Goal: Task Accomplishment & Management: Use online tool/utility

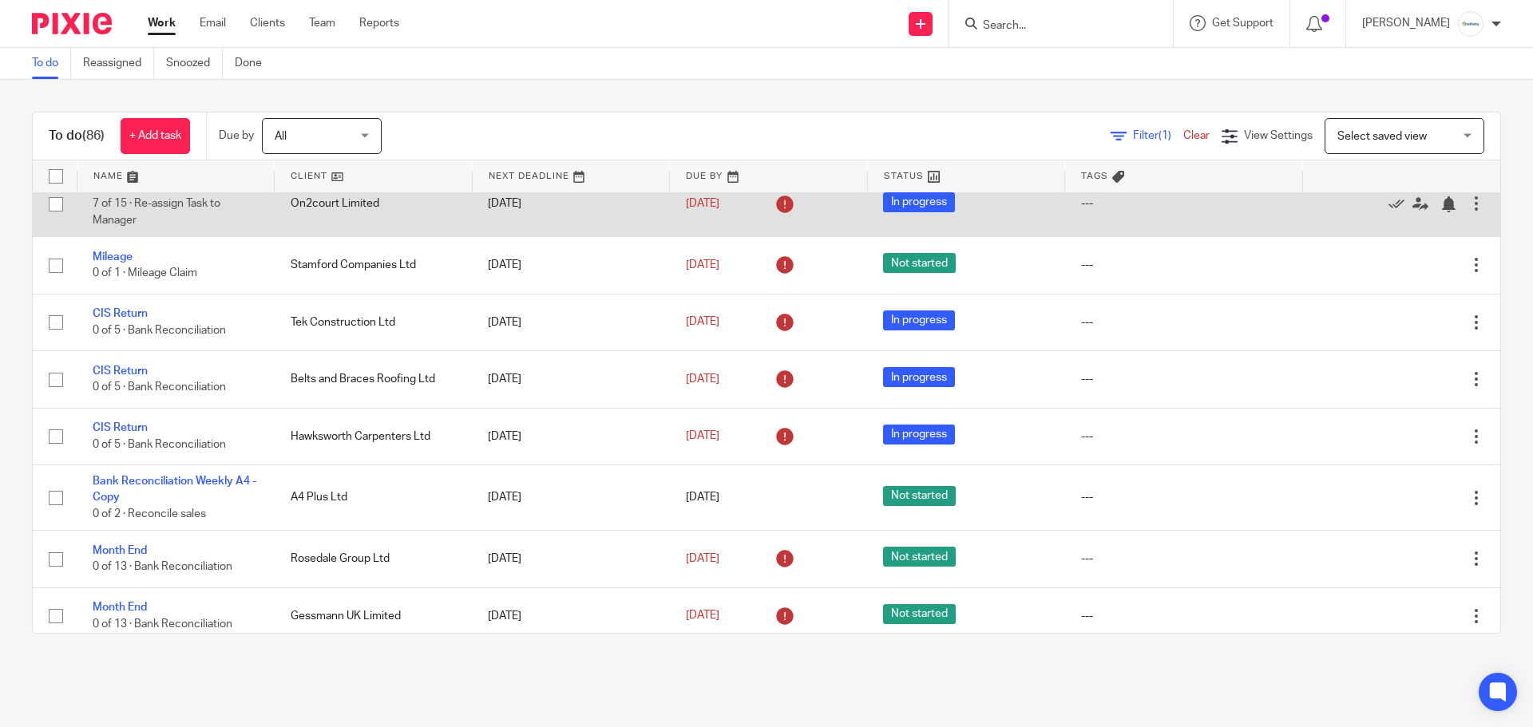
scroll to position [319, 0]
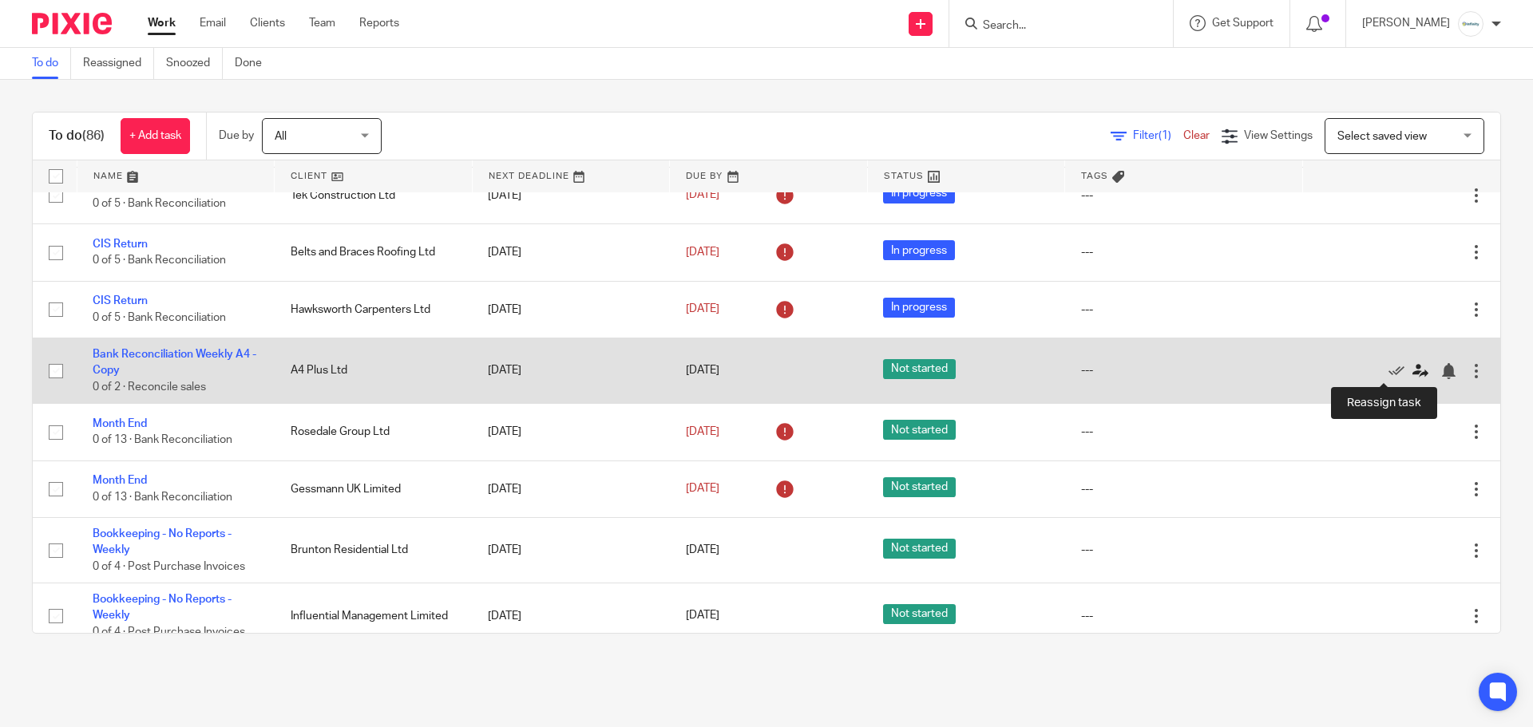
click at [1413, 367] on icon at bounding box center [1421, 371] width 16 height 16
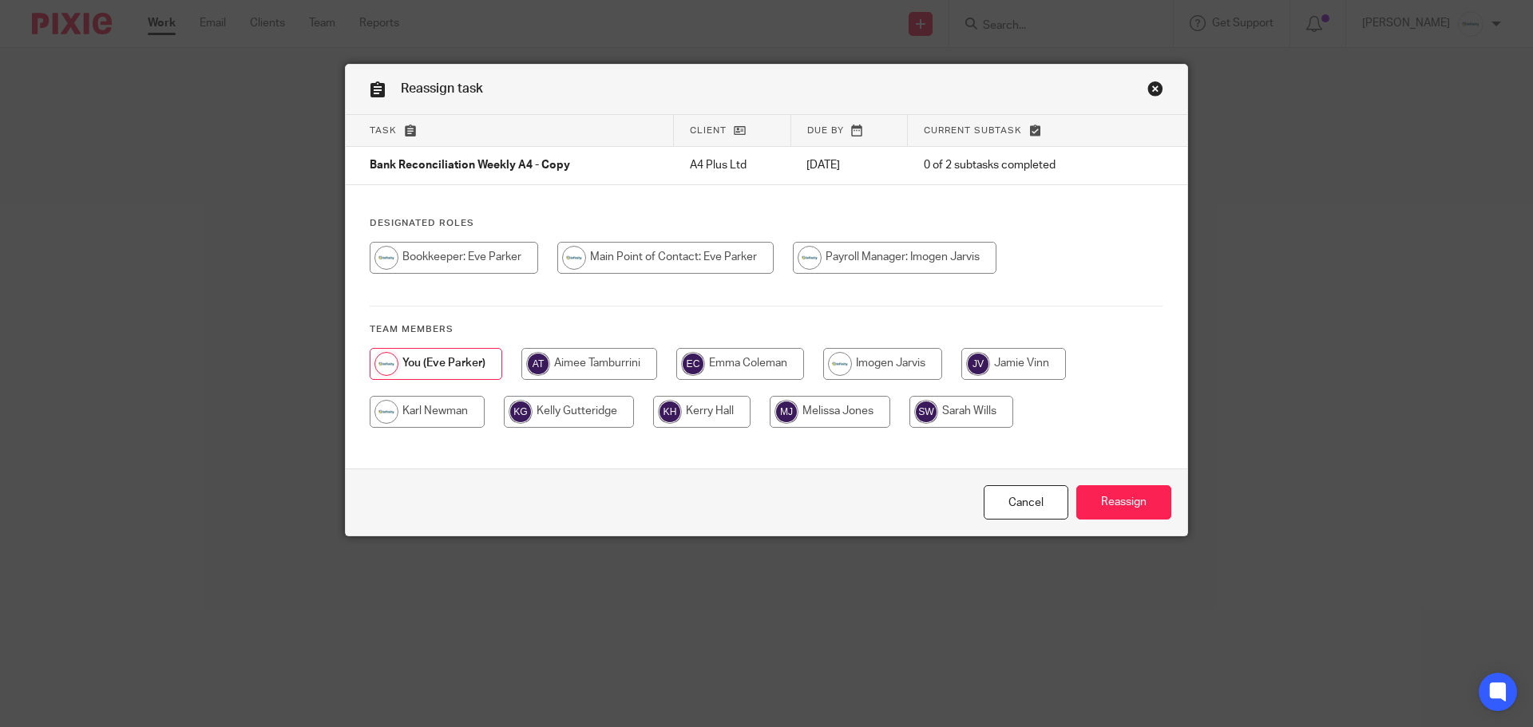
click at [984, 374] on input "radio" at bounding box center [1013, 364] width 105 height 32
radio input "true"
click at [1146, 509] on input "Reassign" at bounding box center [1123, 503] width 95 height 34
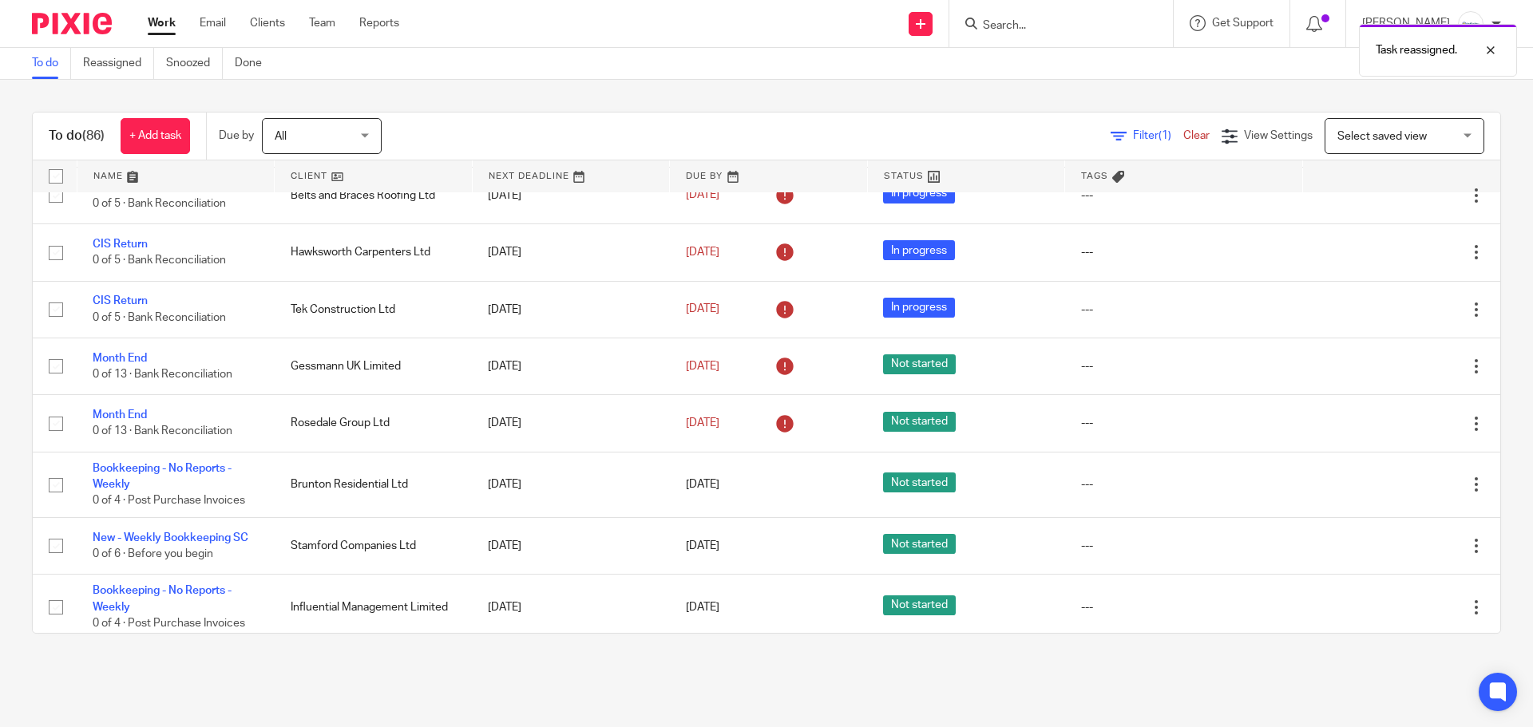
scroll to position [426, 0]
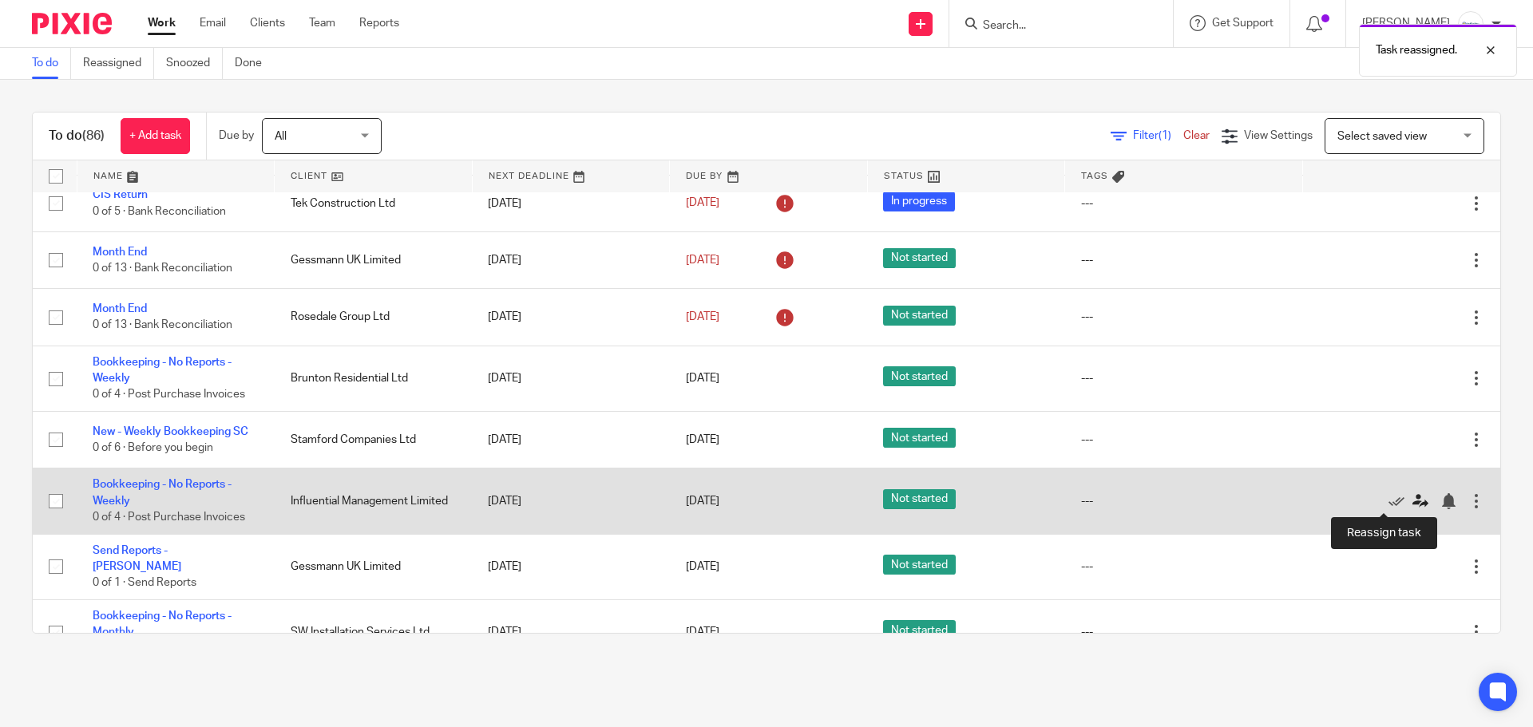
click at [1413, 501] on icon at bounding box center [1421, 501] width 16 height 16
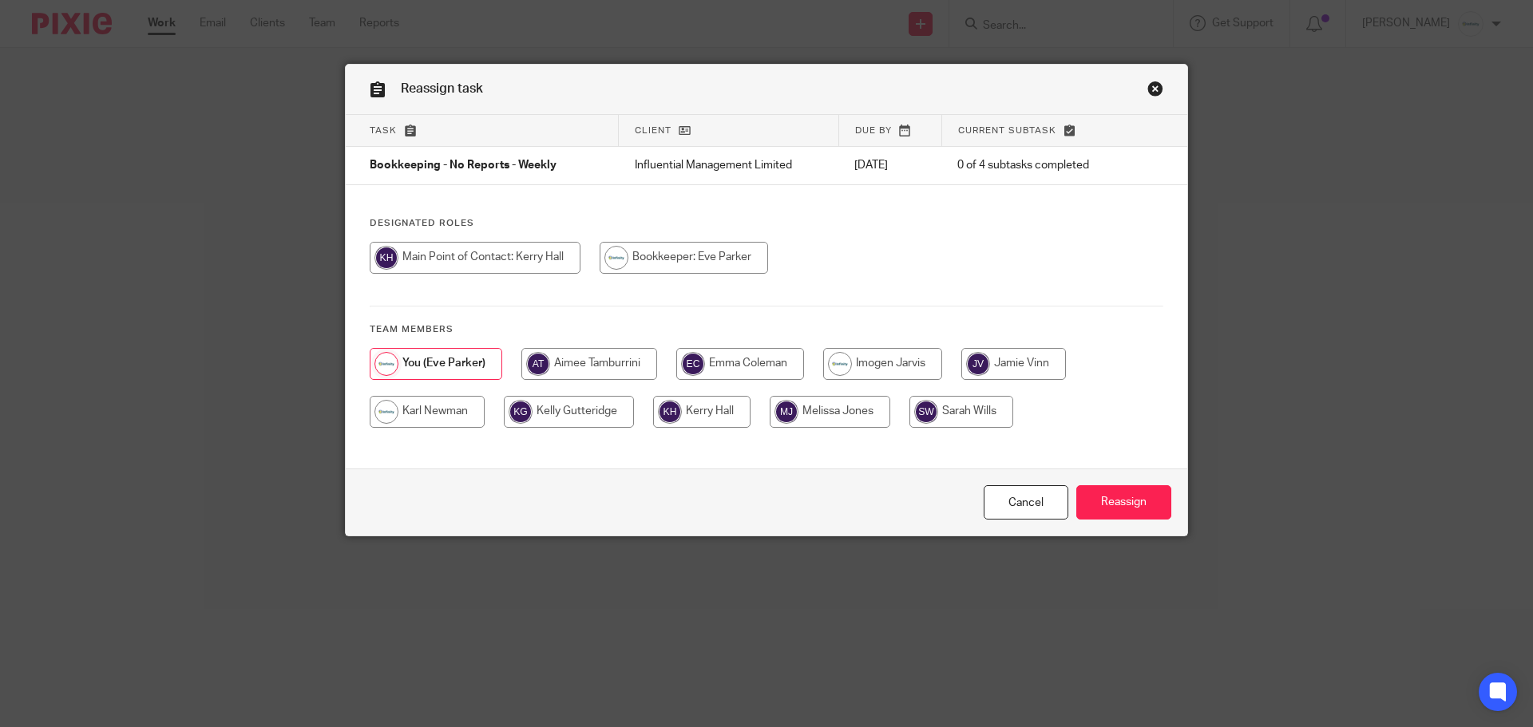
click at [901, 359] on input "radio" at bounding box center [882, 364] width 119 height 32
radio input "true"
click at [1005, 371] on input "radio" at bounding box center [1014, 364] width 105 height 32
radio input "true"
click at [1116, 510] on input "Reassign" at bounding box center [1123, 503] width 95 height 34
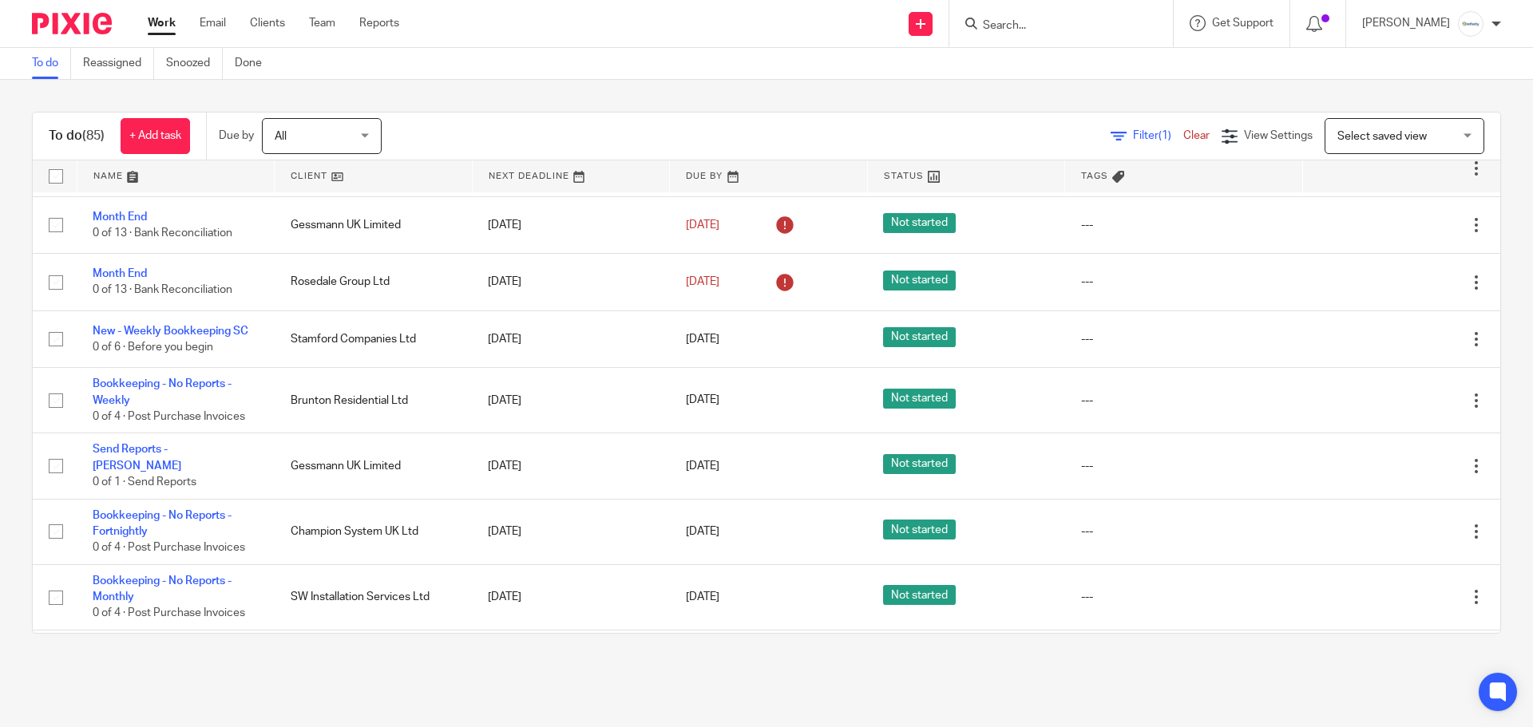
scroll to position [426, 0]
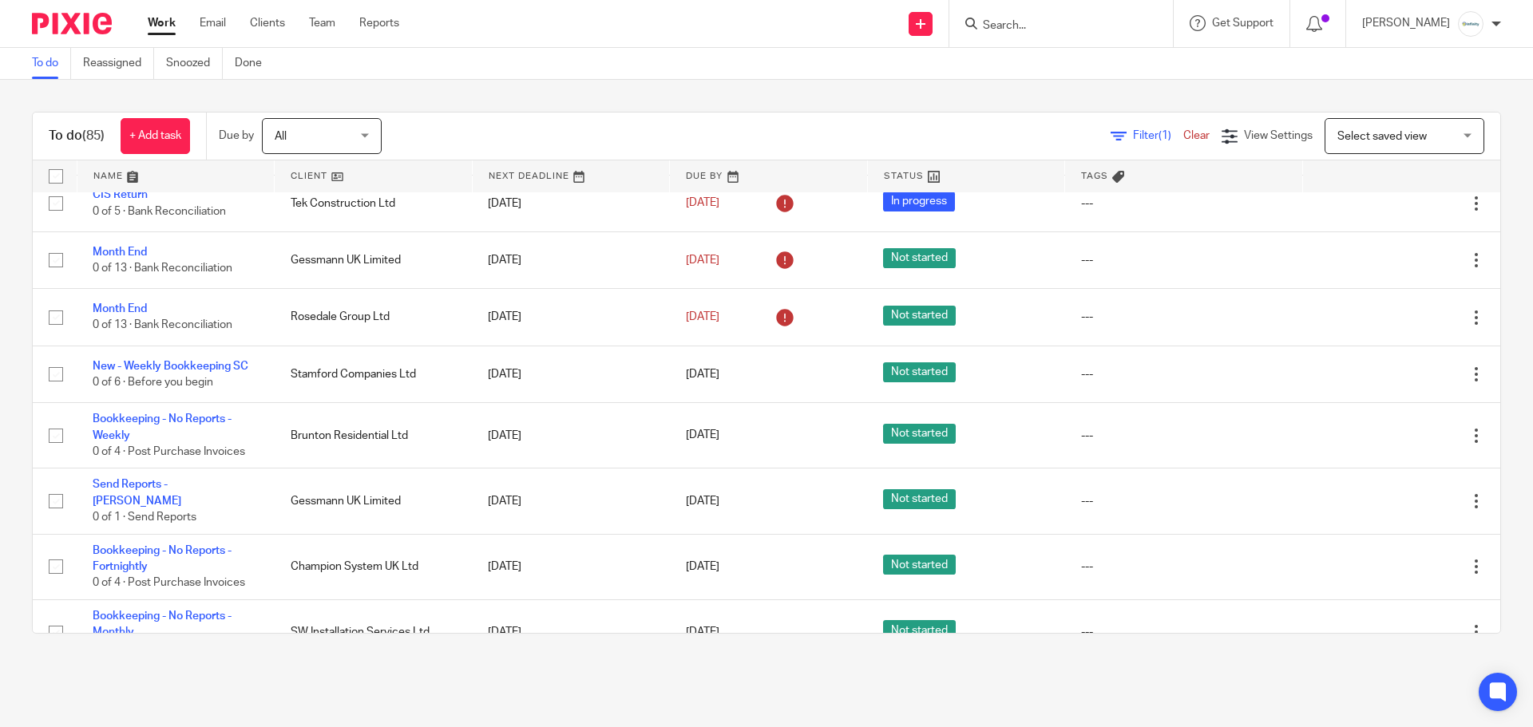
click at [1125, 26] on input "Search" at bounding box center [1053, 26] width 144 height 14
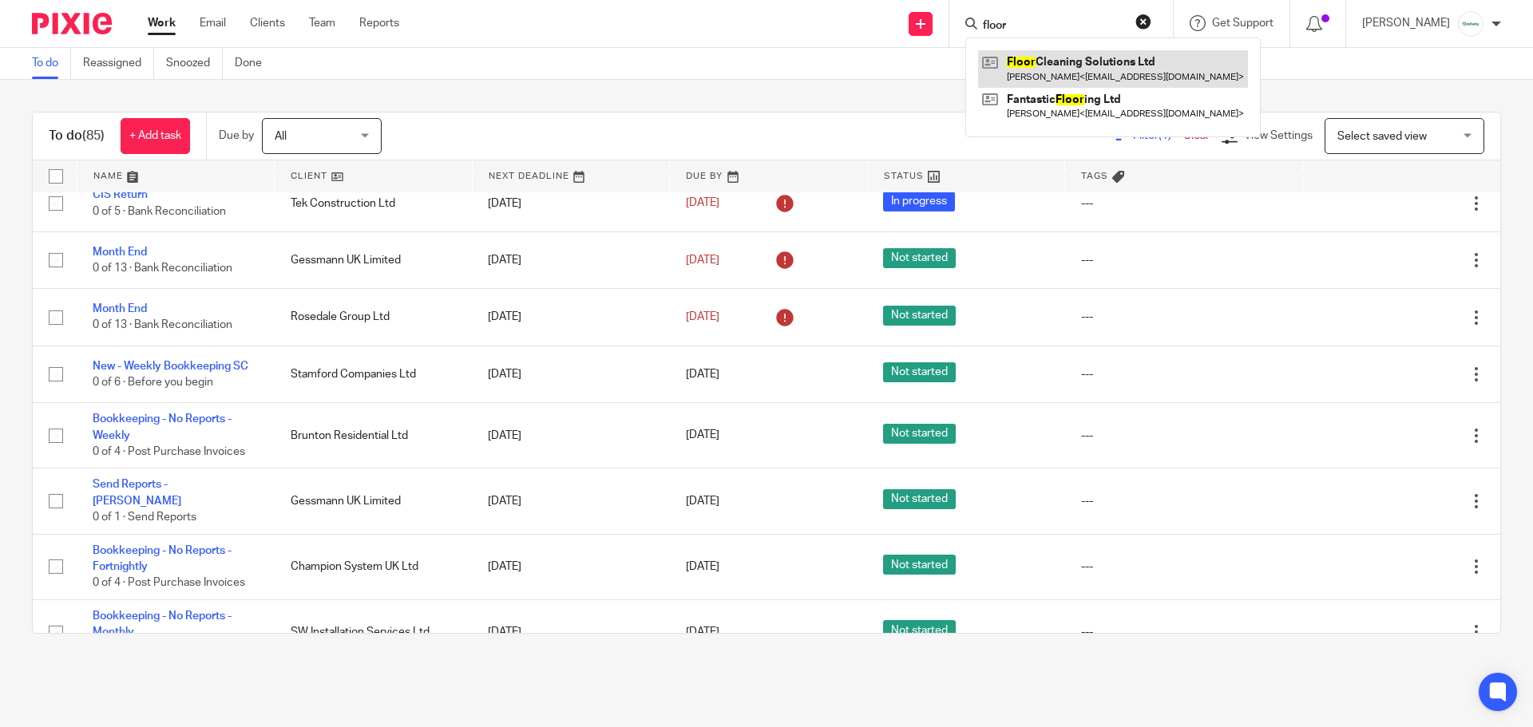
type input "floor"
click at [1092, 62] on link at bounding box center [1113, 68] width 270 height 37
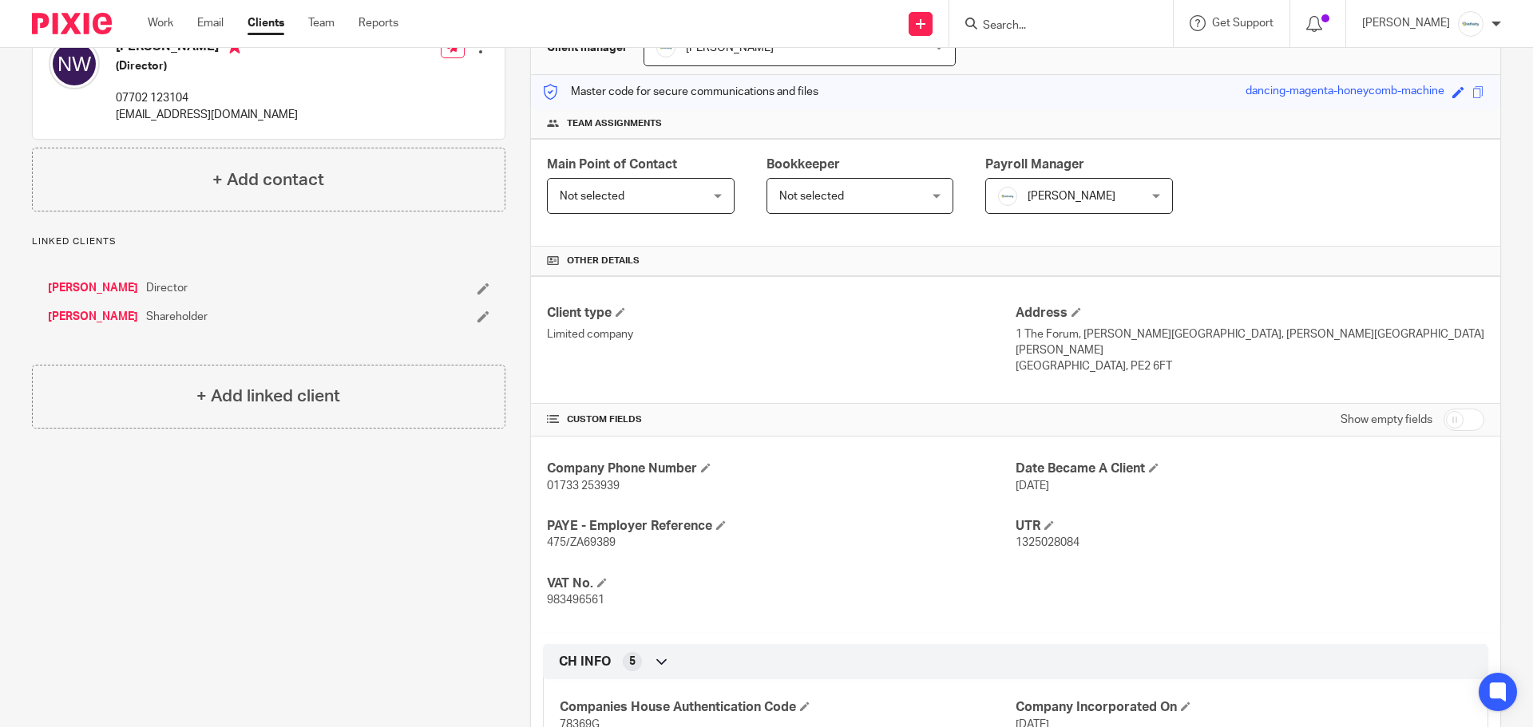
scroll to position [213, 0]
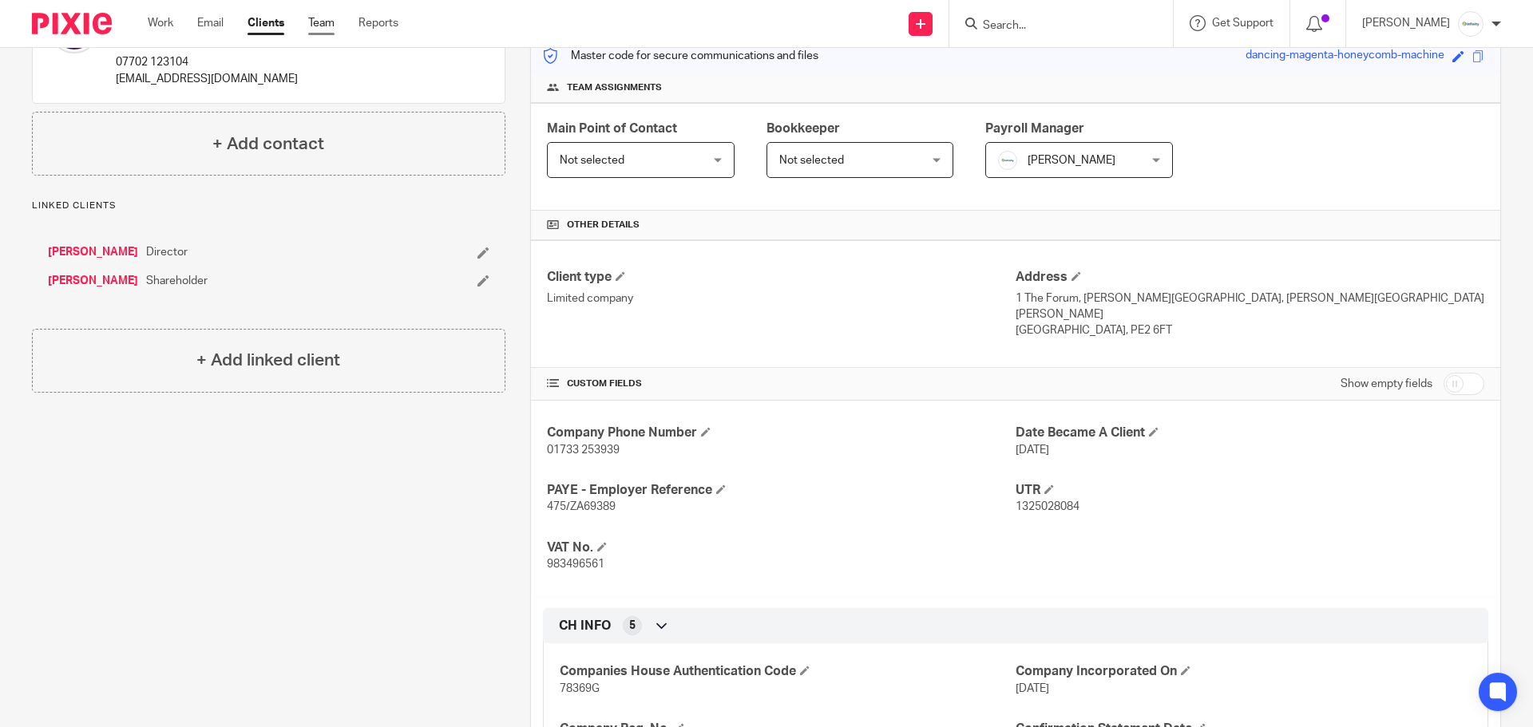
click at [335, 22] on link "Team" at bounding box center [321, 23] width 26 height 16
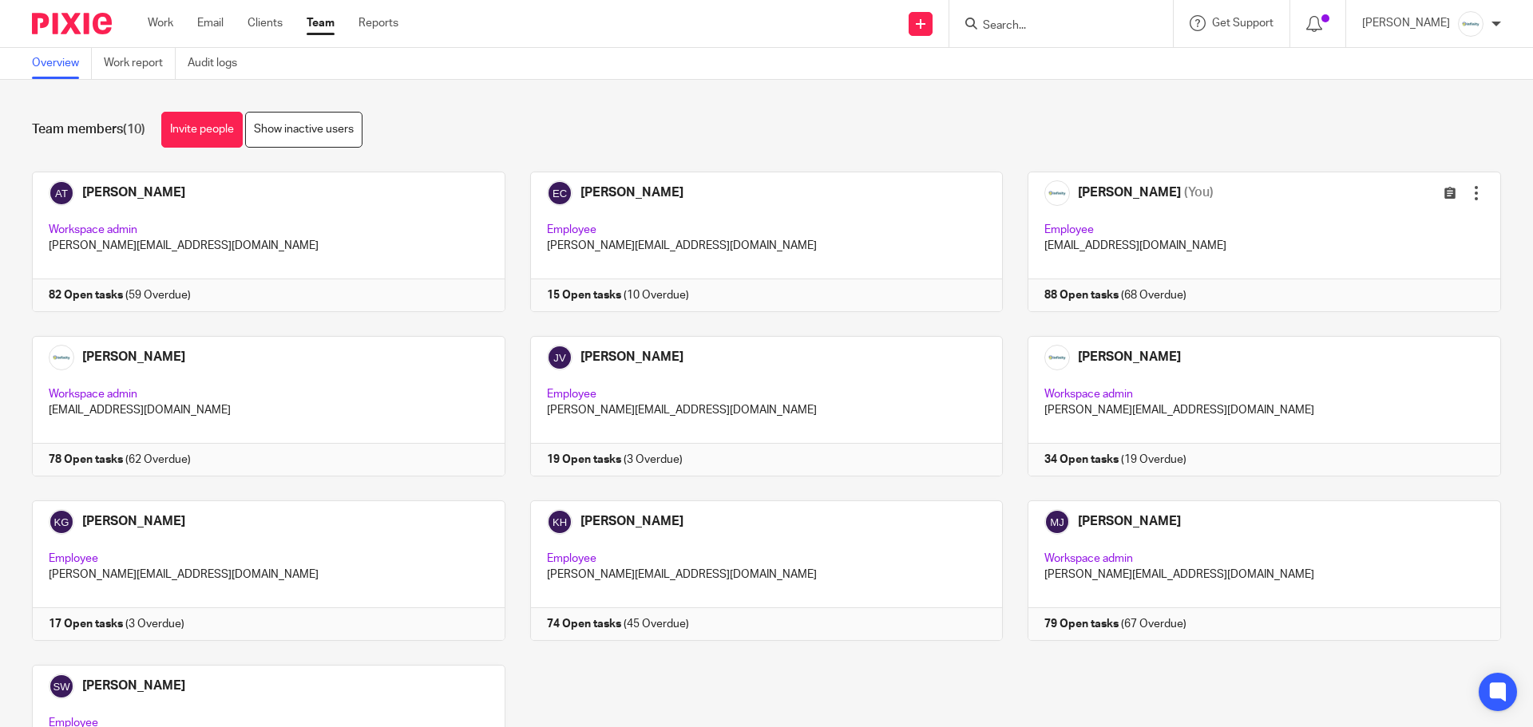
click at [1066, 27] on input "Search" at bounding box center [1053, 26] width 144 height 14
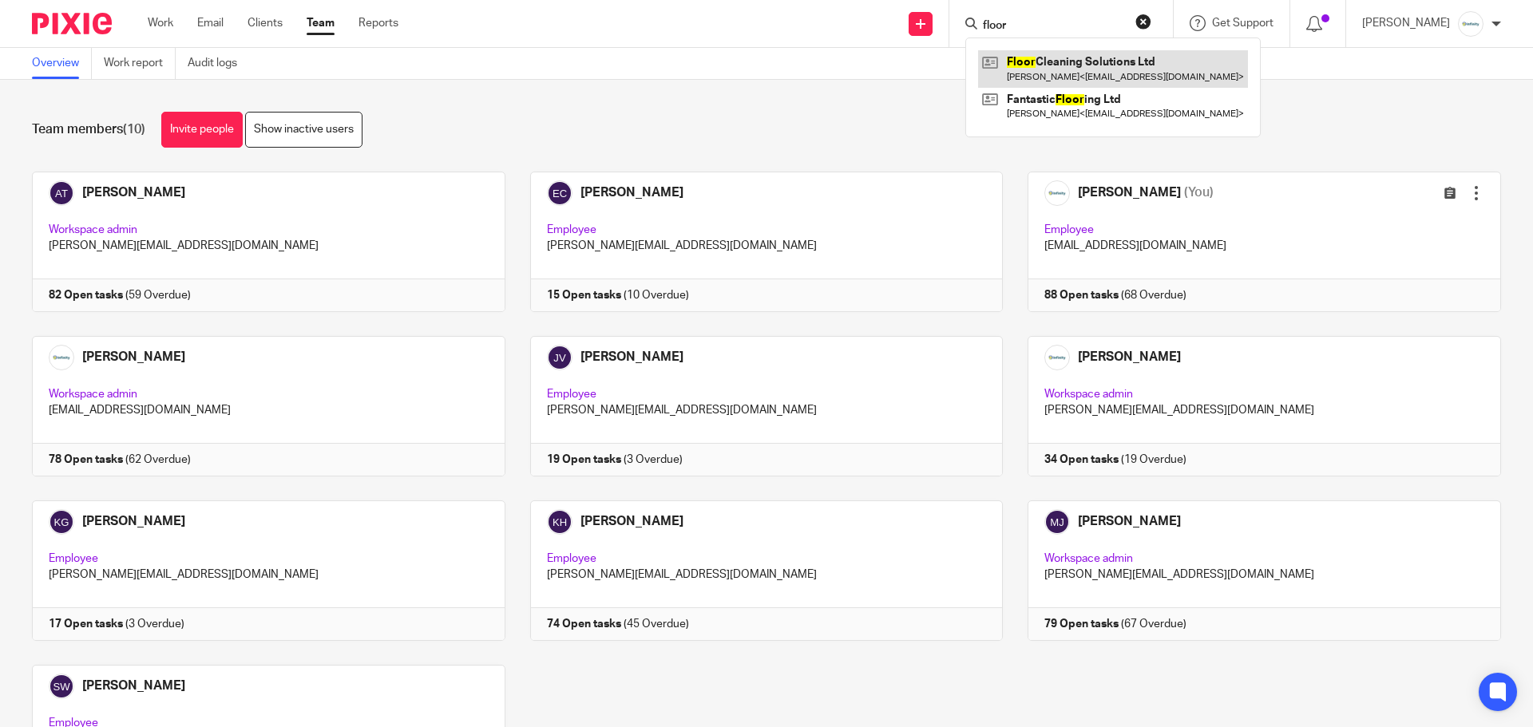
type input "floor"
click at [1080, 68] on link at bounding box center [1113, 68] width 270 height 37
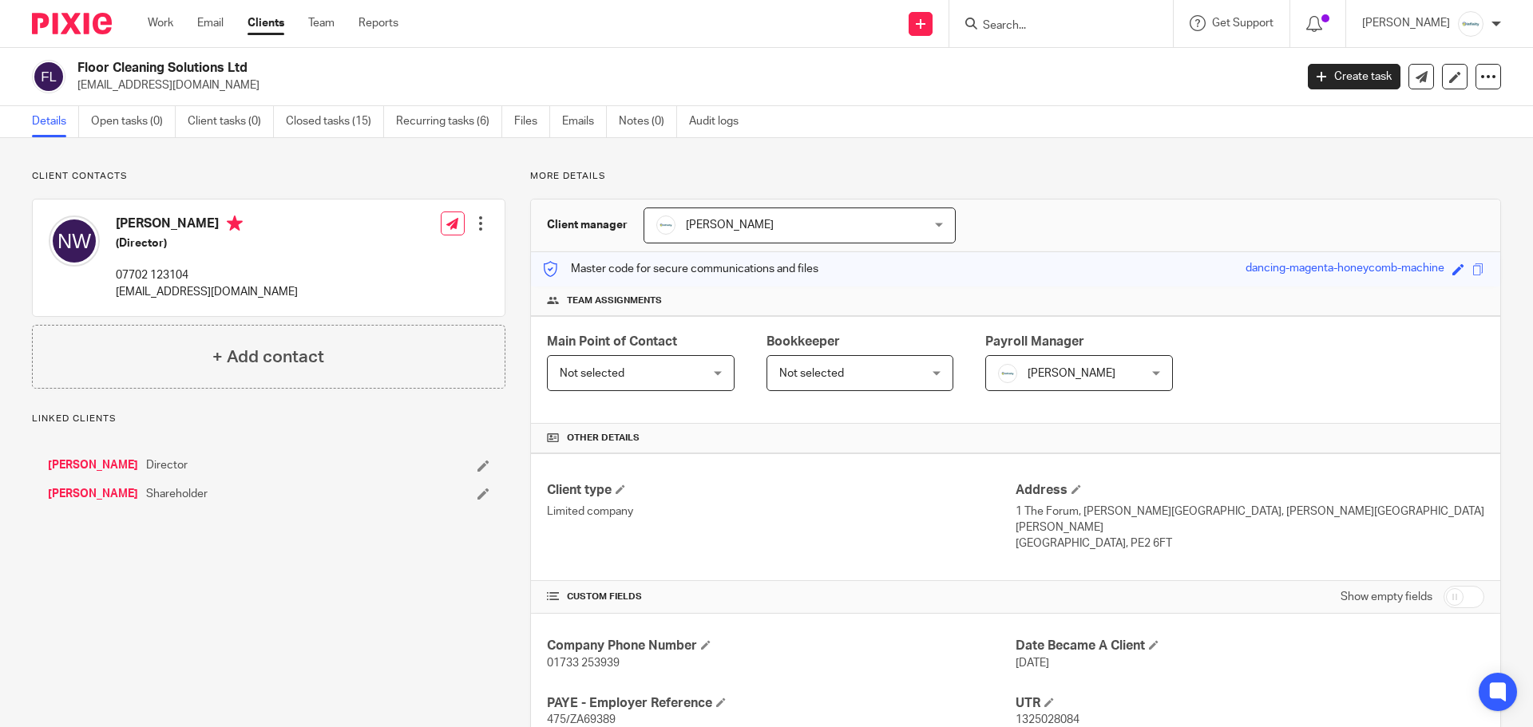
click at [558, 117] on ul "Details Open tasks (0) Client tasks (0) Closed tasks (15) Recurring tasks (6) F…" at bounding box center [397, 121] width 731 height 31
click at [562, 116] on ul "Details Open tasks (0) Client tasks (0) Closed tasks (15) Recurring tasks (6) F…" at bounding box center [397, 121] width 731 height 31
click at [565, 117] on link "Emails" at bounding box center [584, 121] width 45 height 31
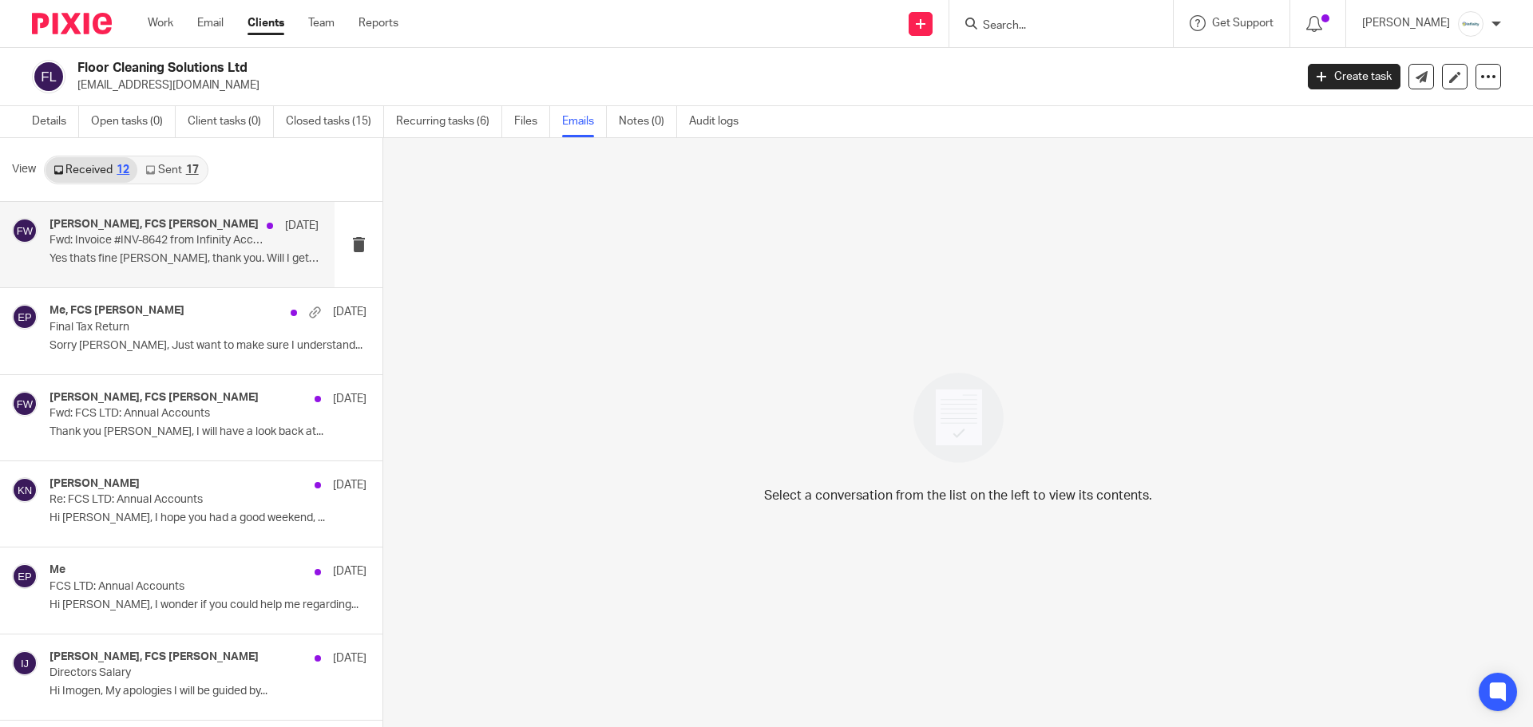
click at [191, 257] on p "Yes thats fine Karl, thank you. Will I get an..." at bounding box center [184, 259] width 269 height 14
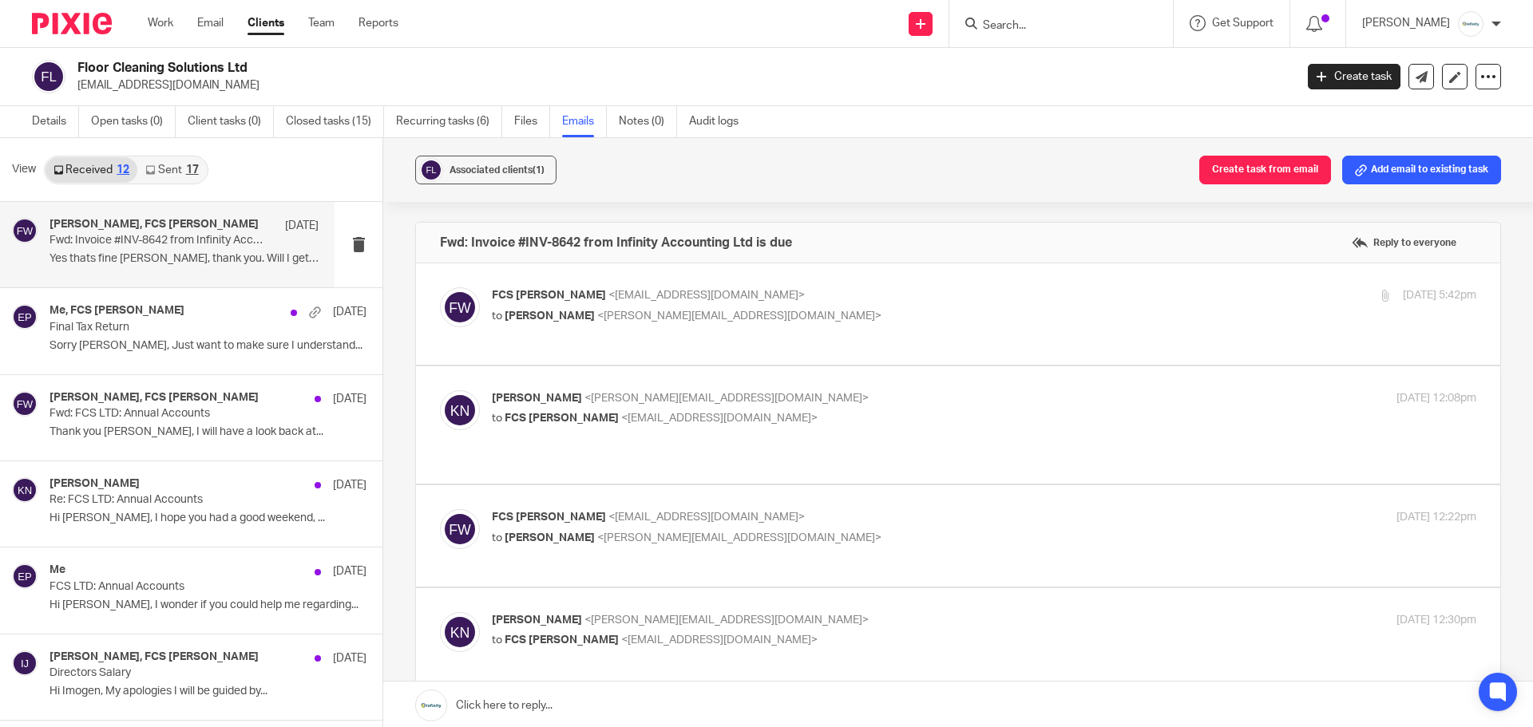
click at [826, 323] on p "to Karl Newman <karl@infinity-accounting.co.uk>" at bounding box center [820, 316] width 656 height 17
checkbox input "true"
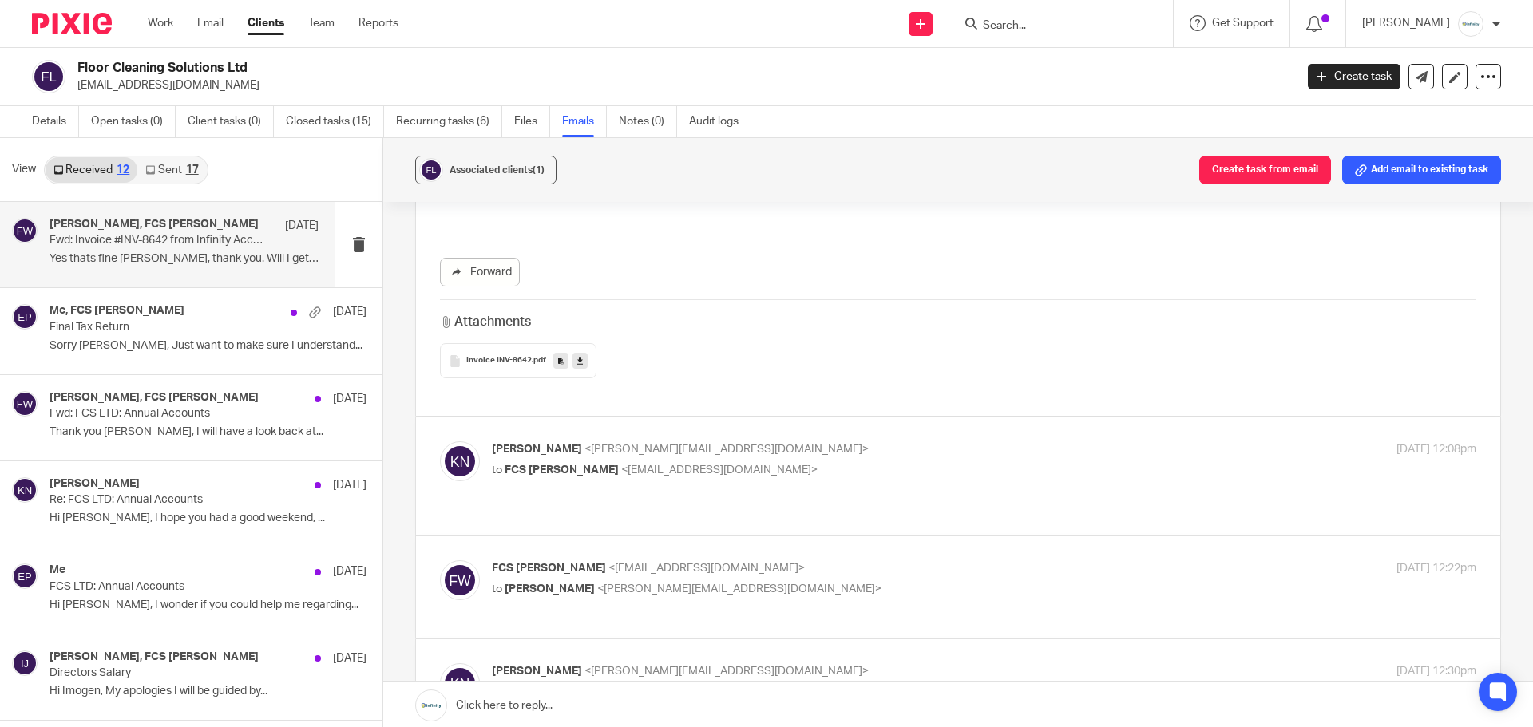
scroll to position [1491, 0]
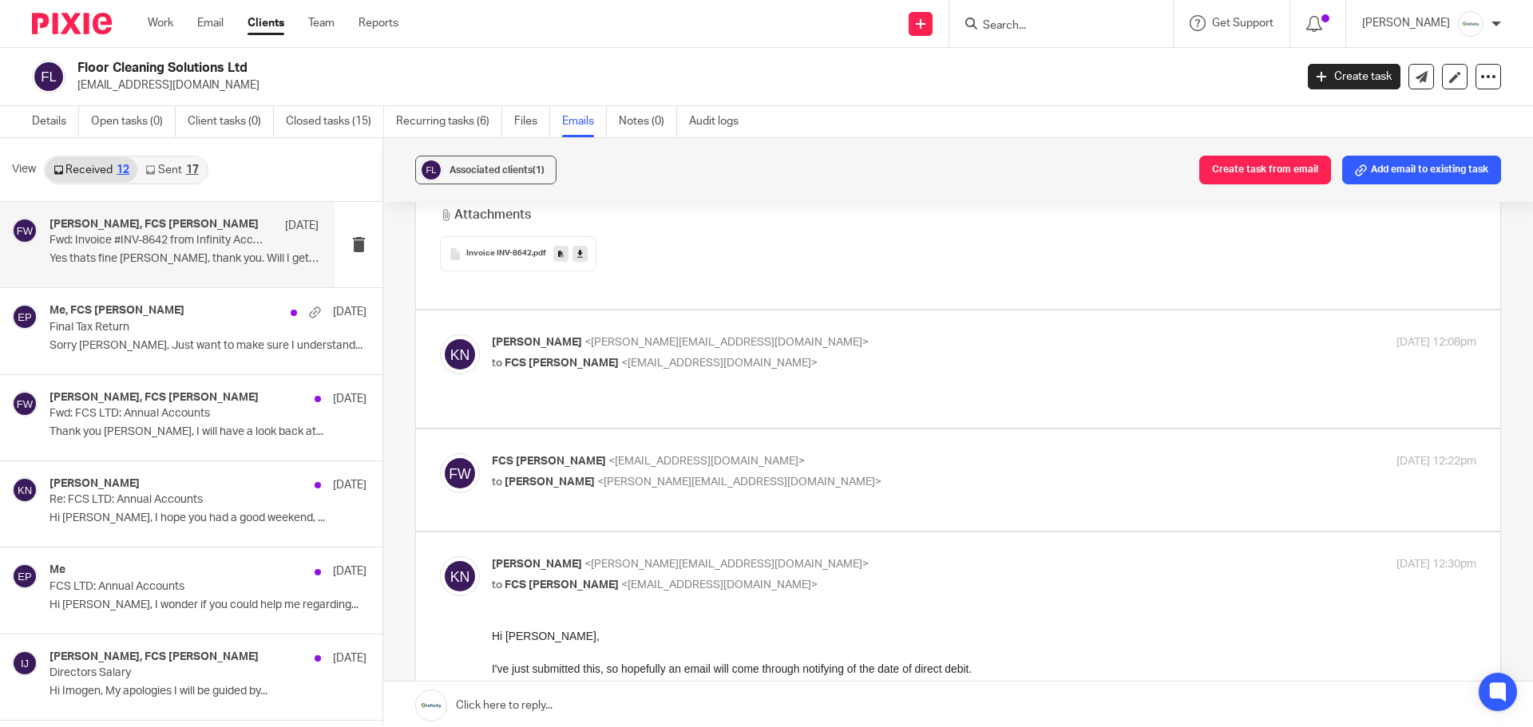
click at [835, 380] on div "Karl Newman <karl@infinity-accounting.co.uk> to FCS Wilson <fcsenquiries@icloud…" at bounding box center [958, 369] width 1036 height 69
click at [829, 362] on p "to FCS Wilson <fcsenquiries@icloud.com>" at bounding box center [820, 363] width 656 height 17
checkbox input "true"
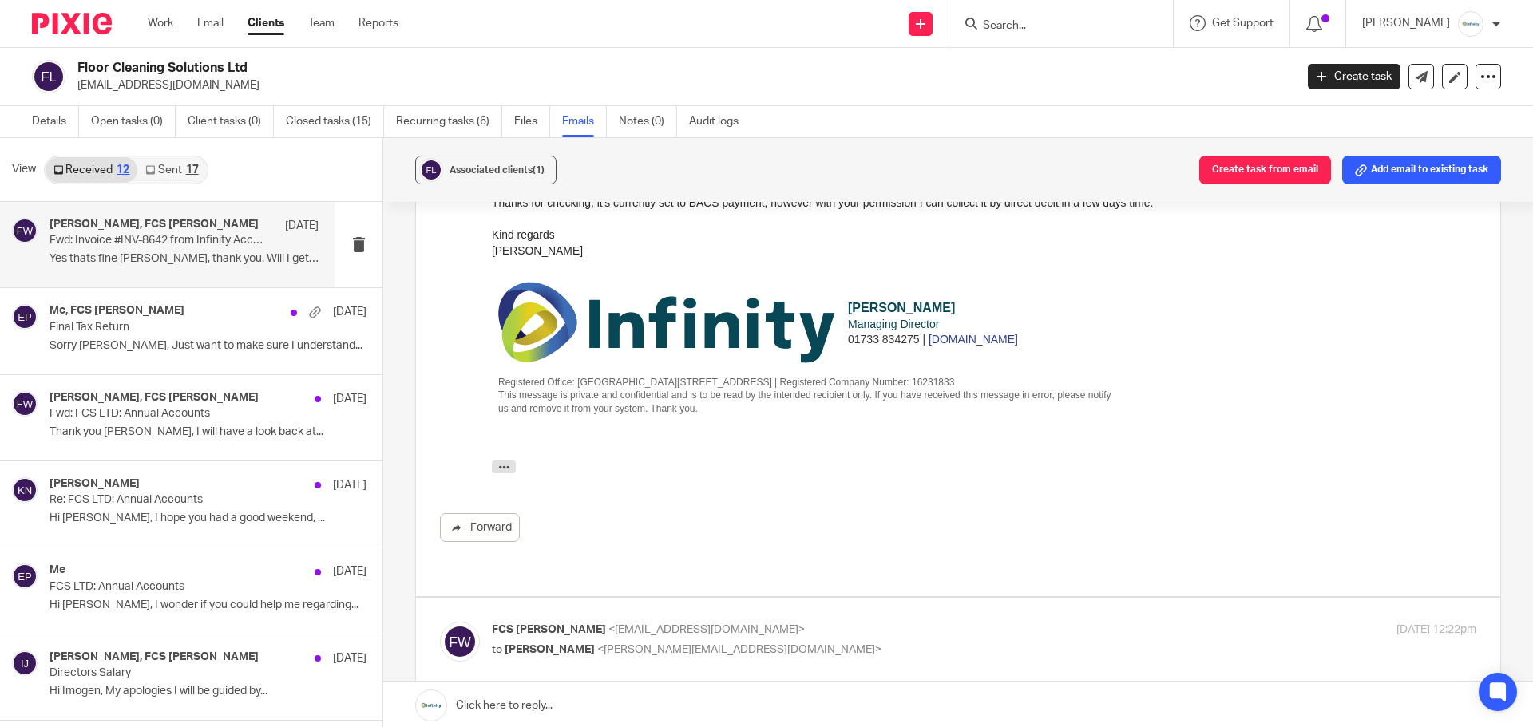
scroll to position [2023, 0]
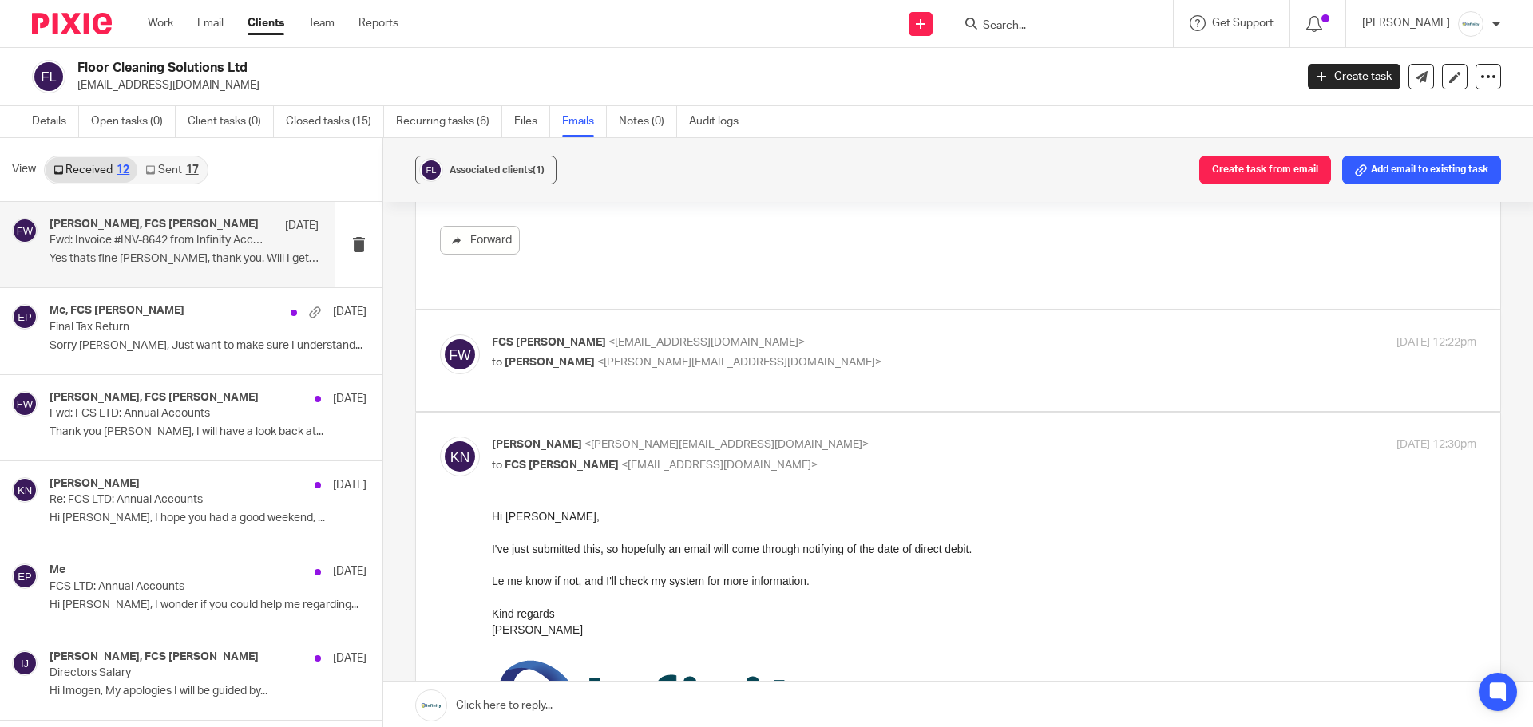
click at [866, 355] on p "to Karl Newman <karl@infinity-accounting.co.uk>" at bounding box center [820, 363] width 656 height 17
checkbox input "true"
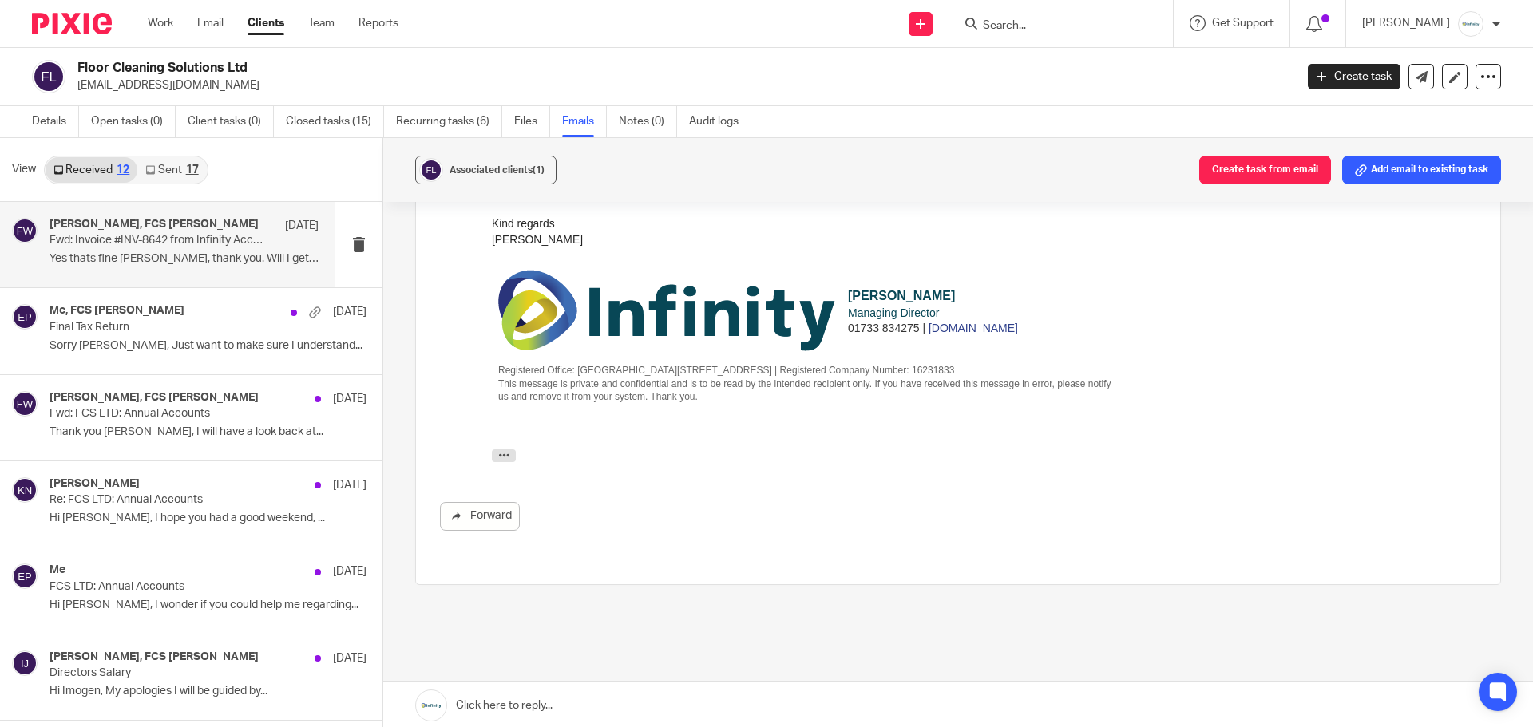
scroll to position [3279, 0]
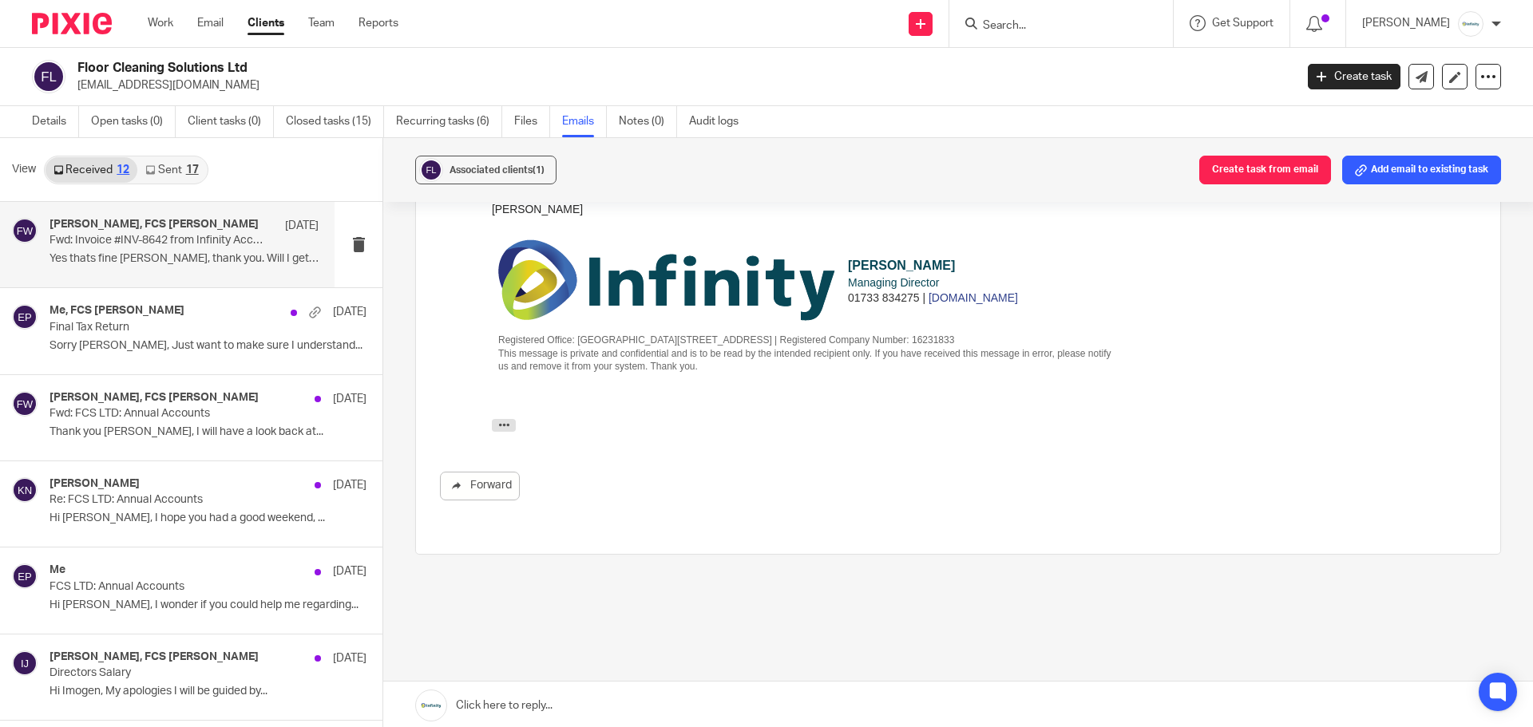
click at [164, 176] on link "Sent 17" at bounding box center [171, 170] width 69 height 26
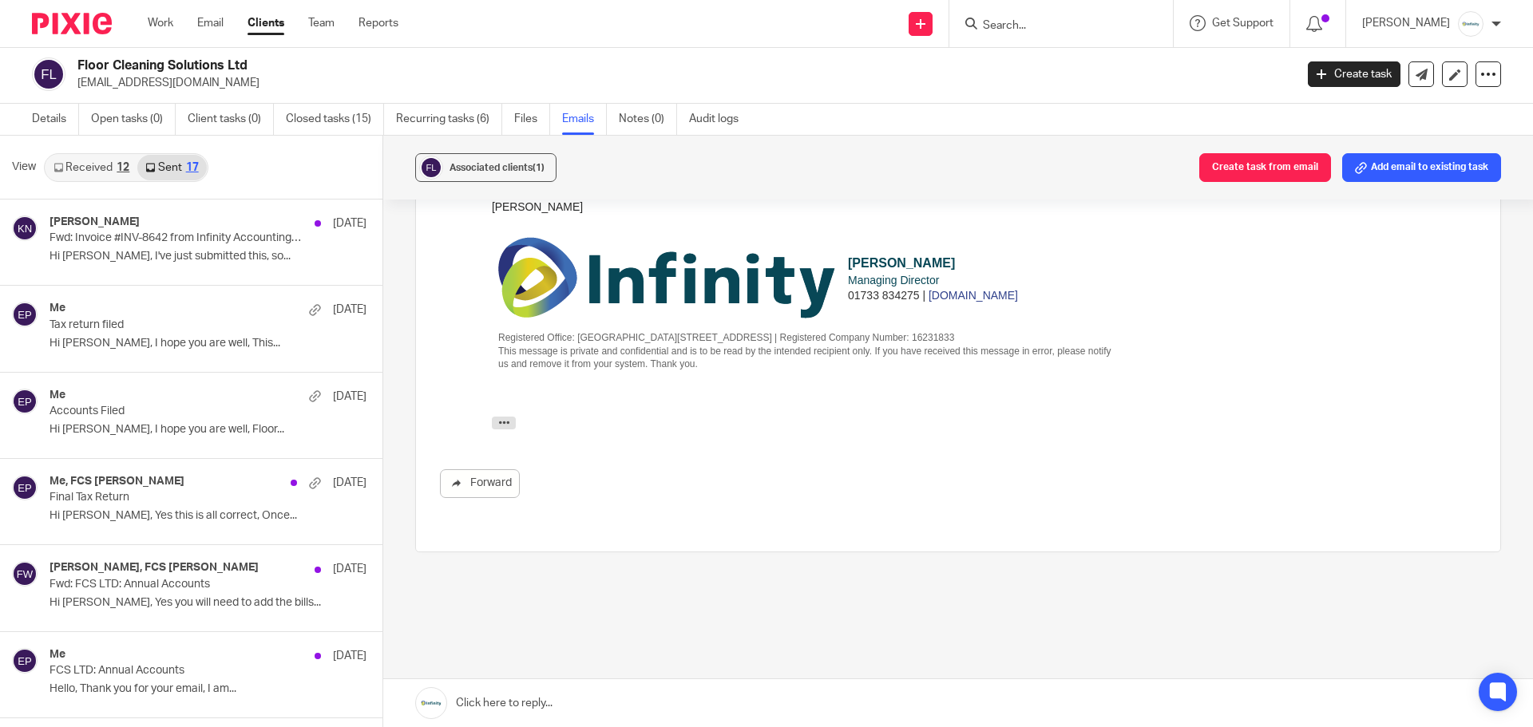
click at [1096, 17] on form at bounding box center [1066, 24] width 170 height 20
click at [1067, 22] on input "Search" at bounding box center [1053, 26] width 144 height 14
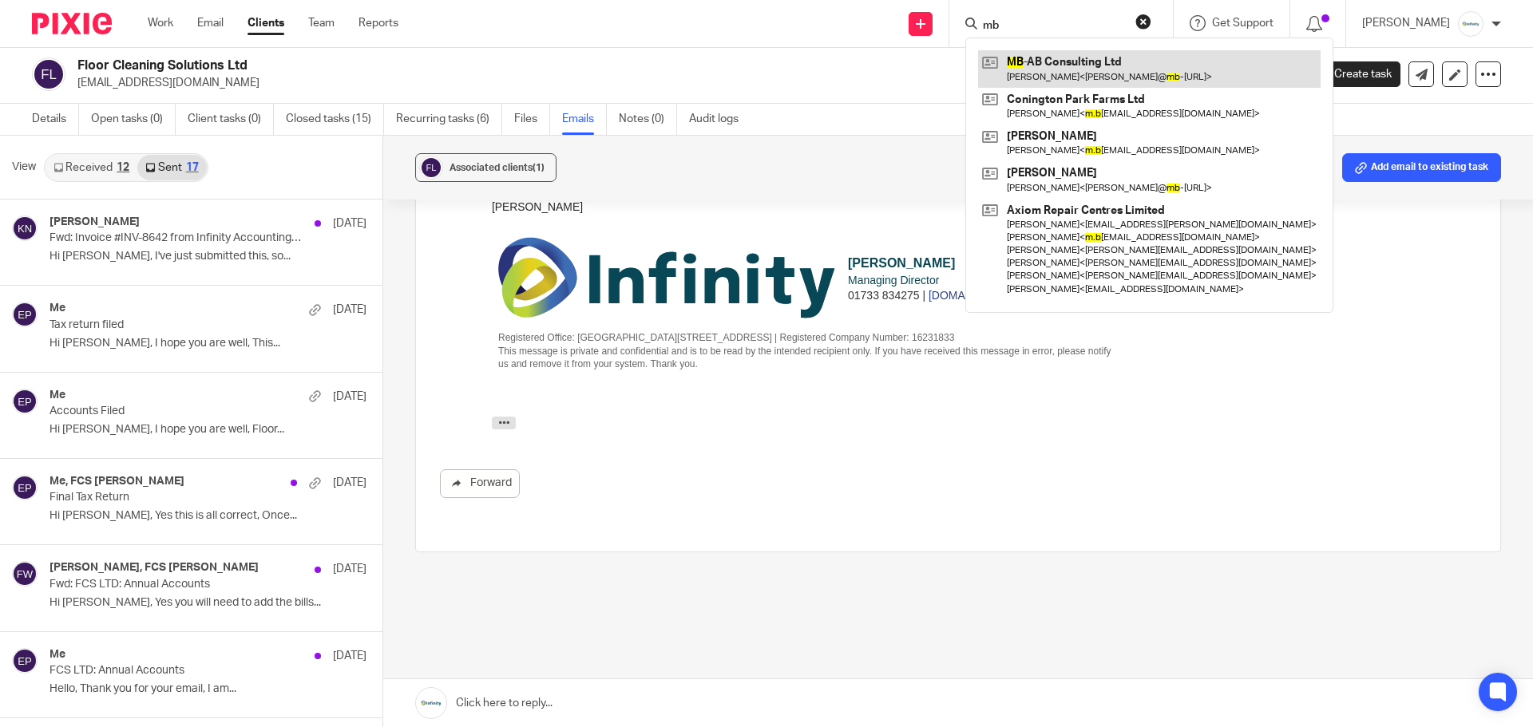
type input "mb"
click at [1084, 55] on link at bounding box center [1149, 68] width 343 height 37
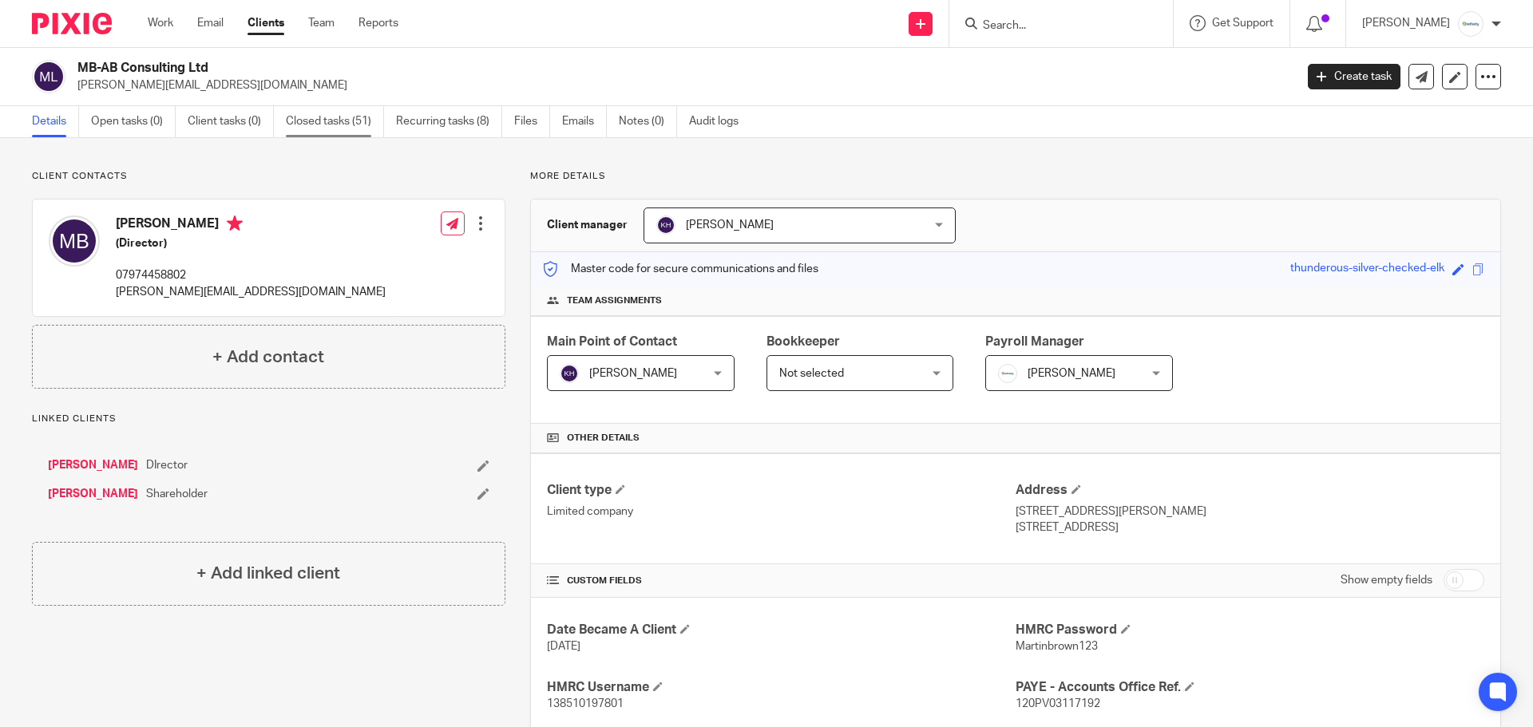
click at [359, 118] on link "Closed tasks (51)" at bounding box center [335, 121] width 98 height 31
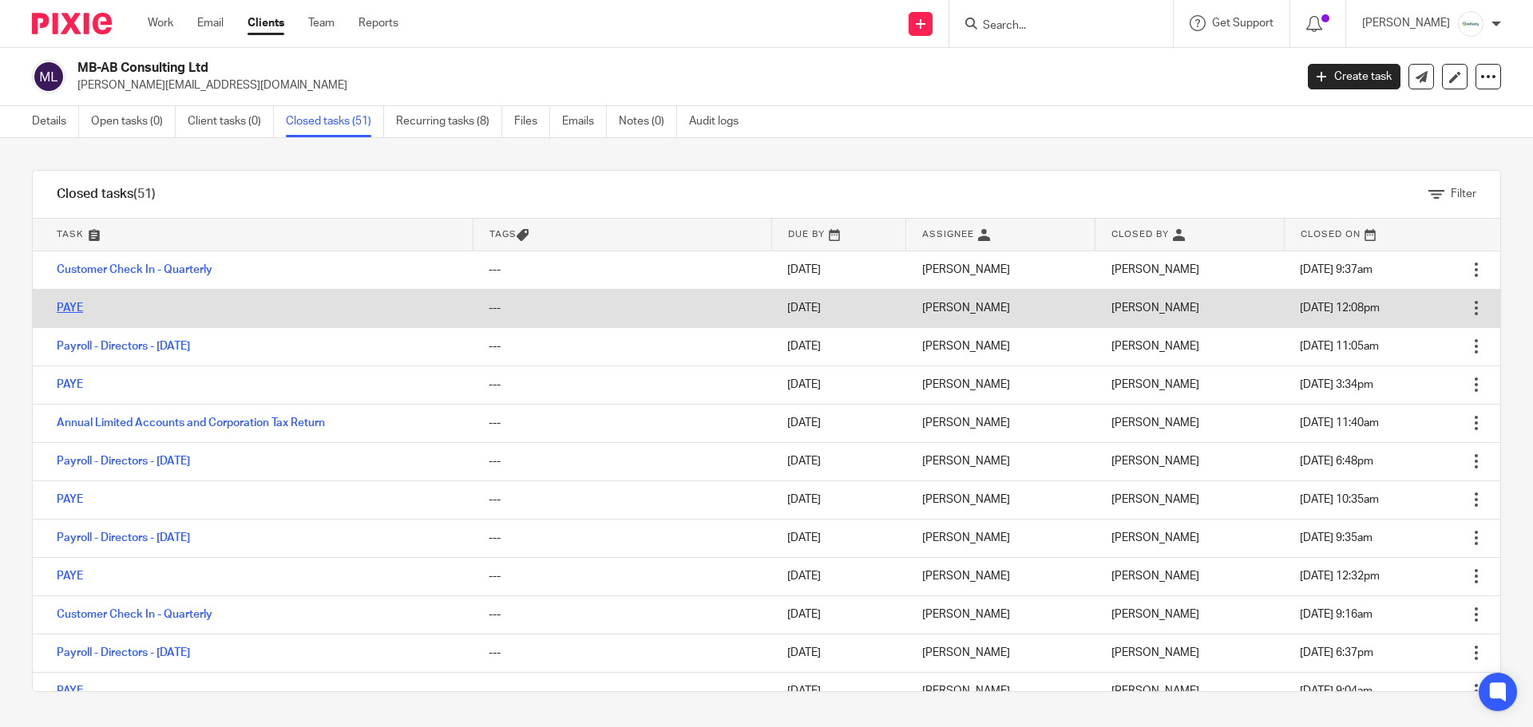
click at [58, 308] on link "PAYE" at bounding box center [70, 308] width 26 height 11
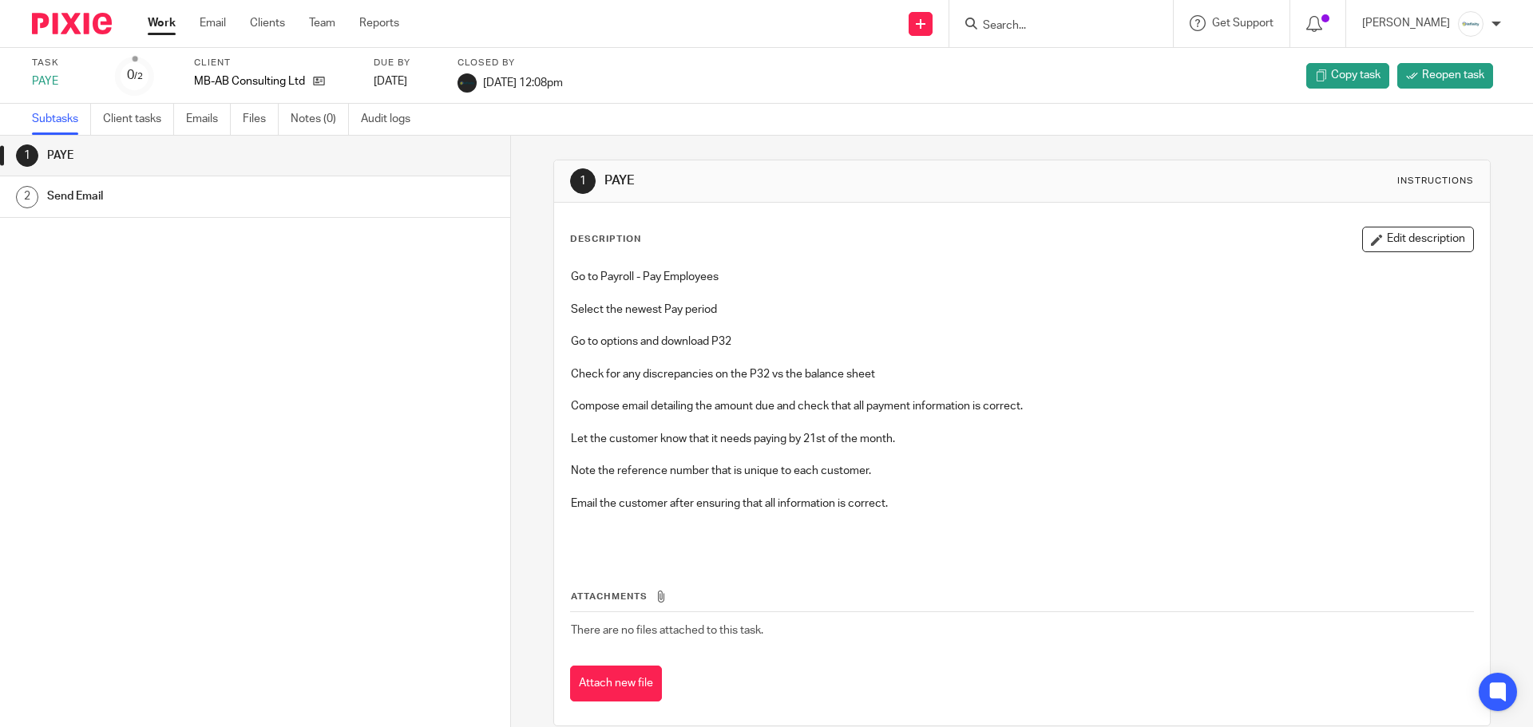
click at [176, 194] on h1 "Send Email" at bounding box center [196, 196] width 299 height 24
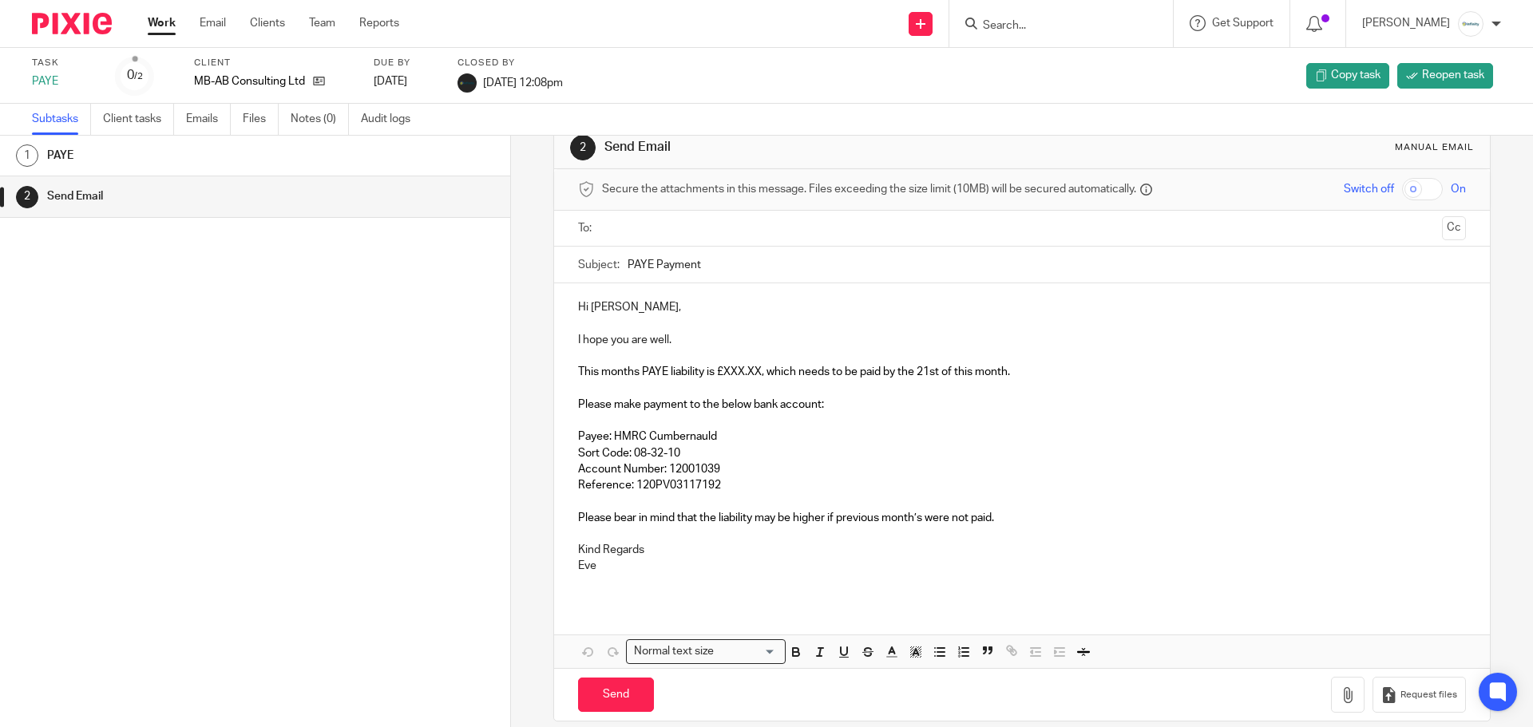
scroll to position [52, 0]
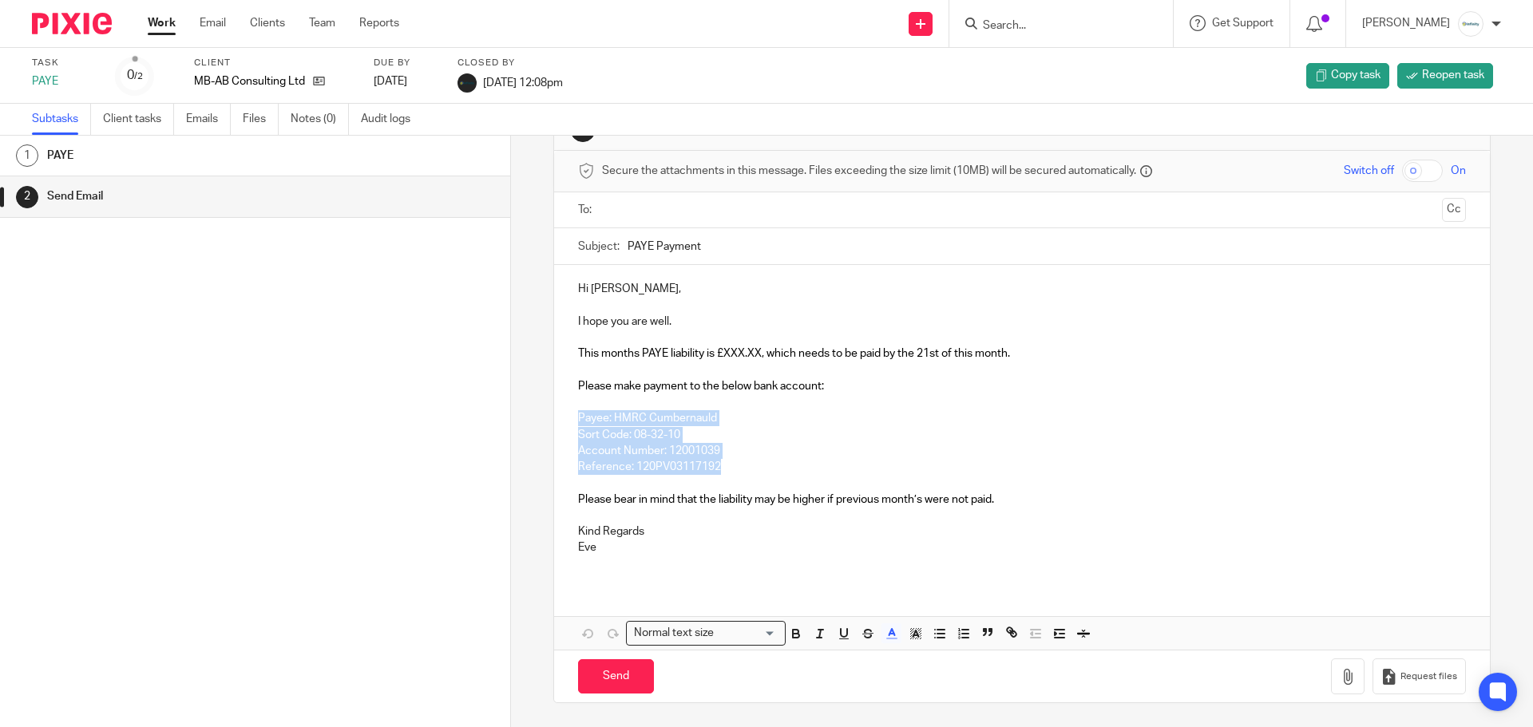
drag, startPoint x: 722, startPoint y: 466, endPoint x: 573, endPoint y: 416, distance: 156.6
click at [573, 416] on div "Hi Martin, I hope you are well. This months PAYE liability is £XXX.XX, which ne…" at bounding box center [1021, 424] width 935 height 319
copy div "Payee: HMRC Cumbernauld Sort Code: 08-32-10 Account Number: 12001039 Reference:…"
click at [308, 81] on link at bounding box center [315, 81] width 20 height 16
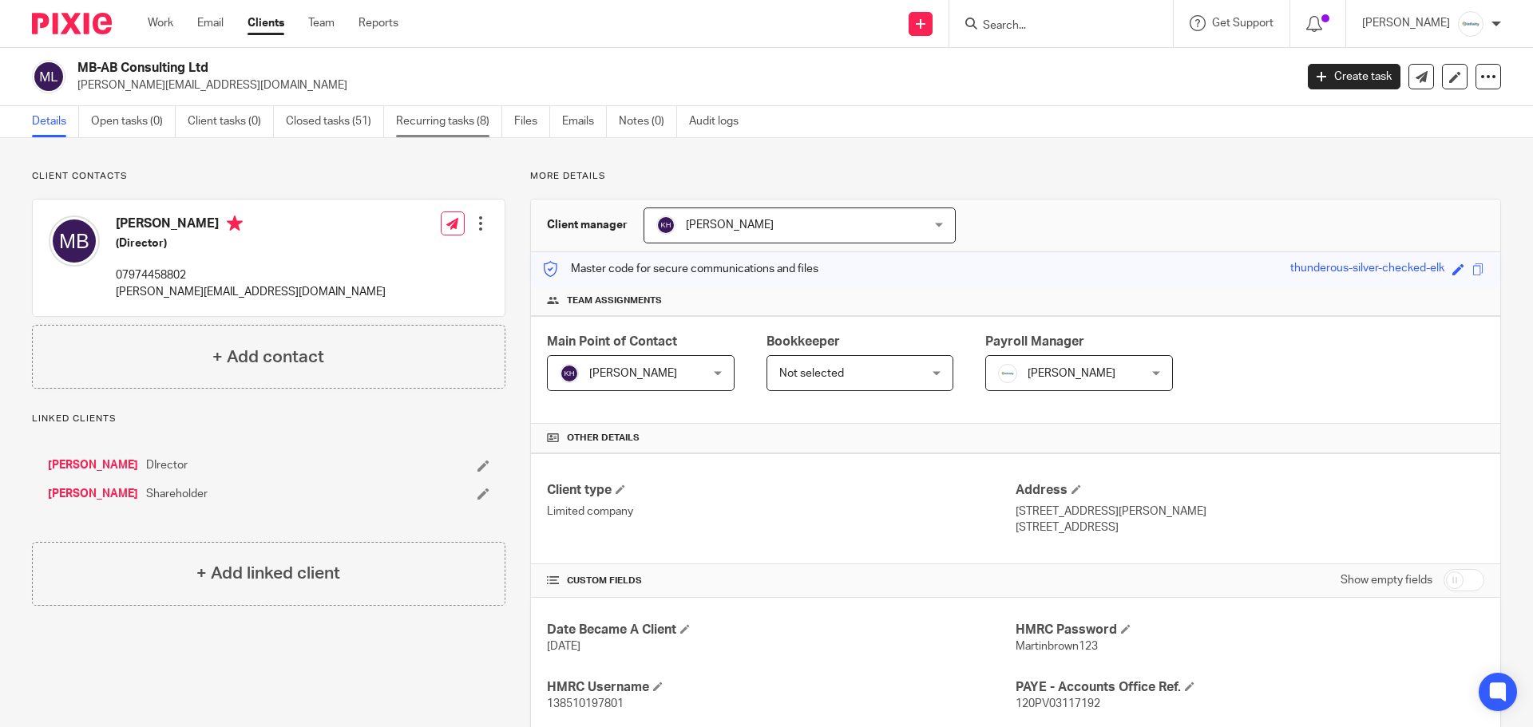
drag, startPoint x: 448, startPoint y: 113, endPoint x: 442, endPoint y: 123, distance: 11.5
click at [448, 113] on link "Recurring tasks (8)" at bounding box center [449, 121] width 106 height 31
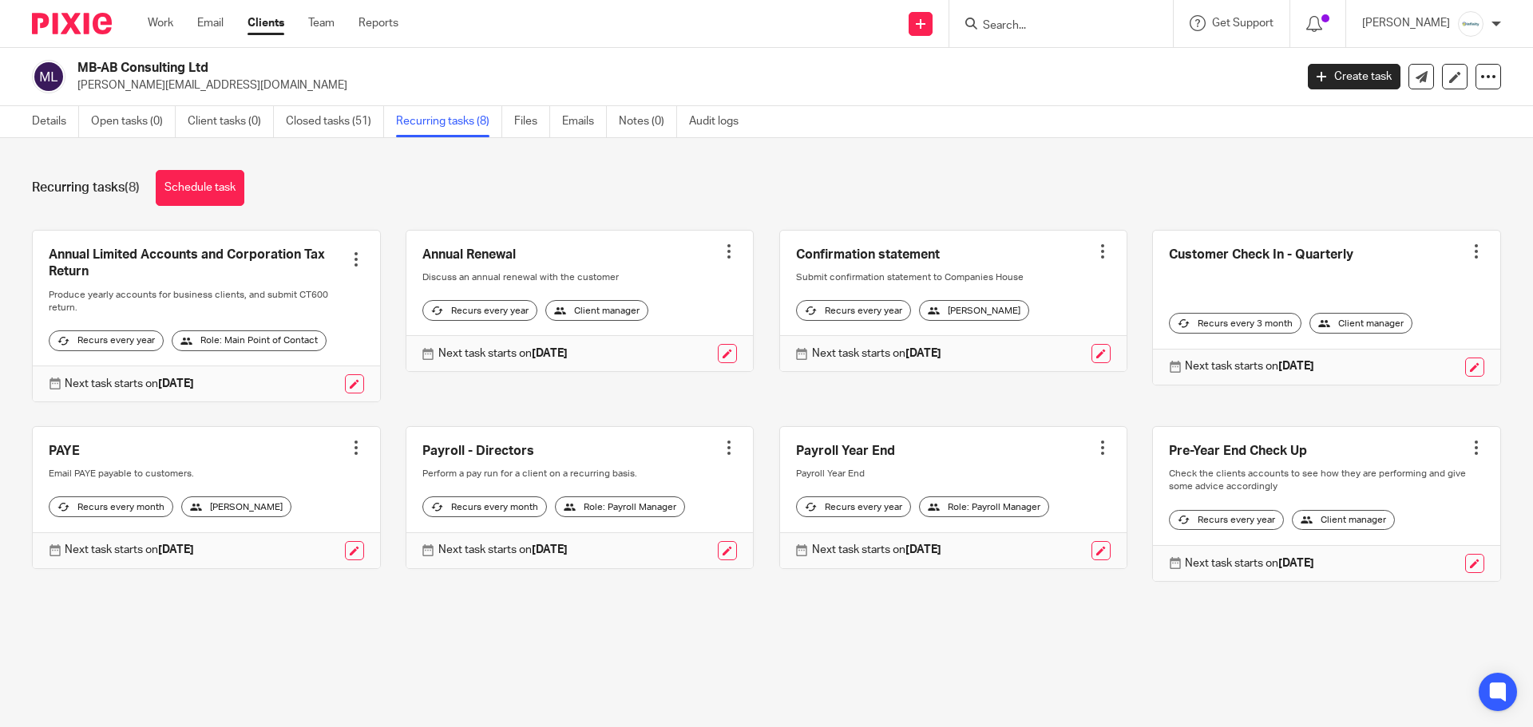
click at [1044, 26] on input "Search" at bounding box center [1053, 26] width 144 height 14
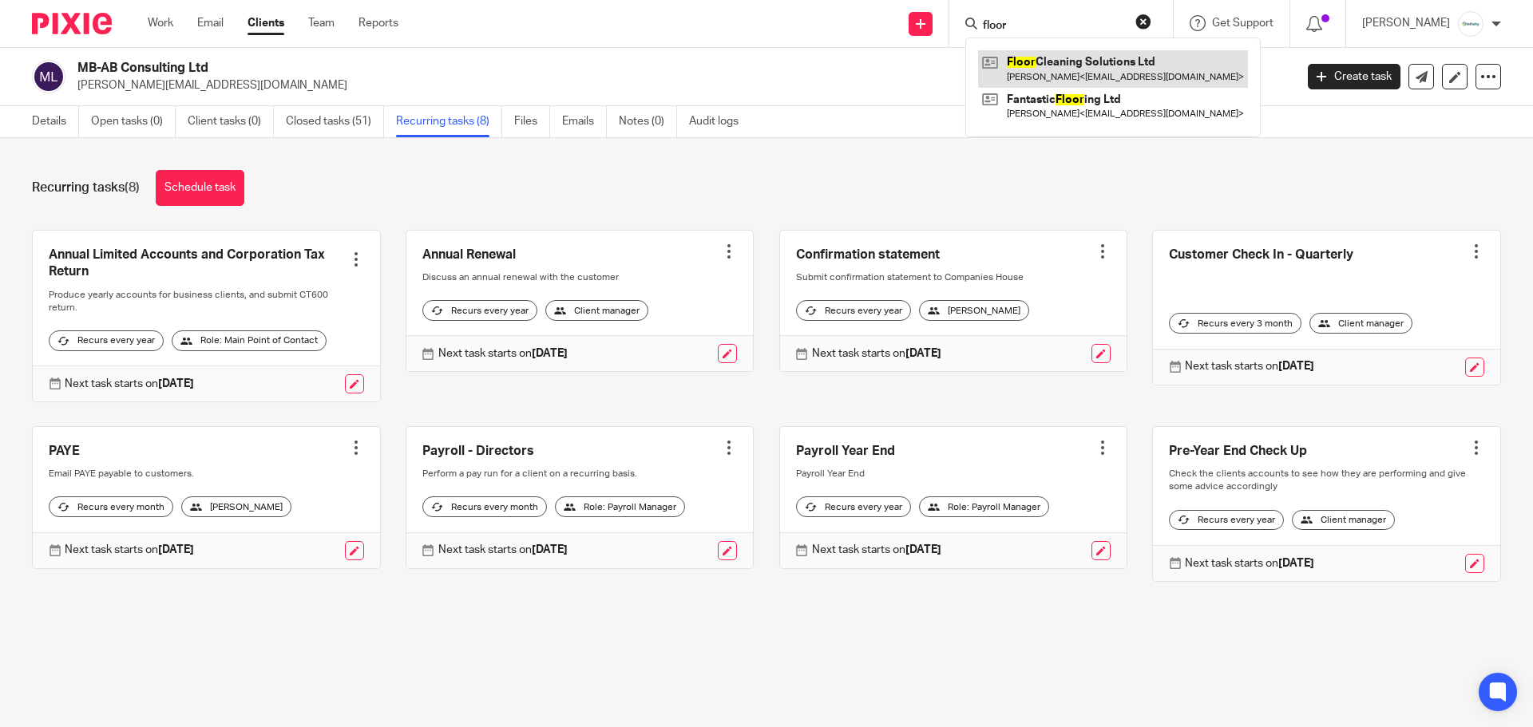
type input "floor"
click at [1061, 75] on link at bounding box center [1113, 68] width 270 height 37
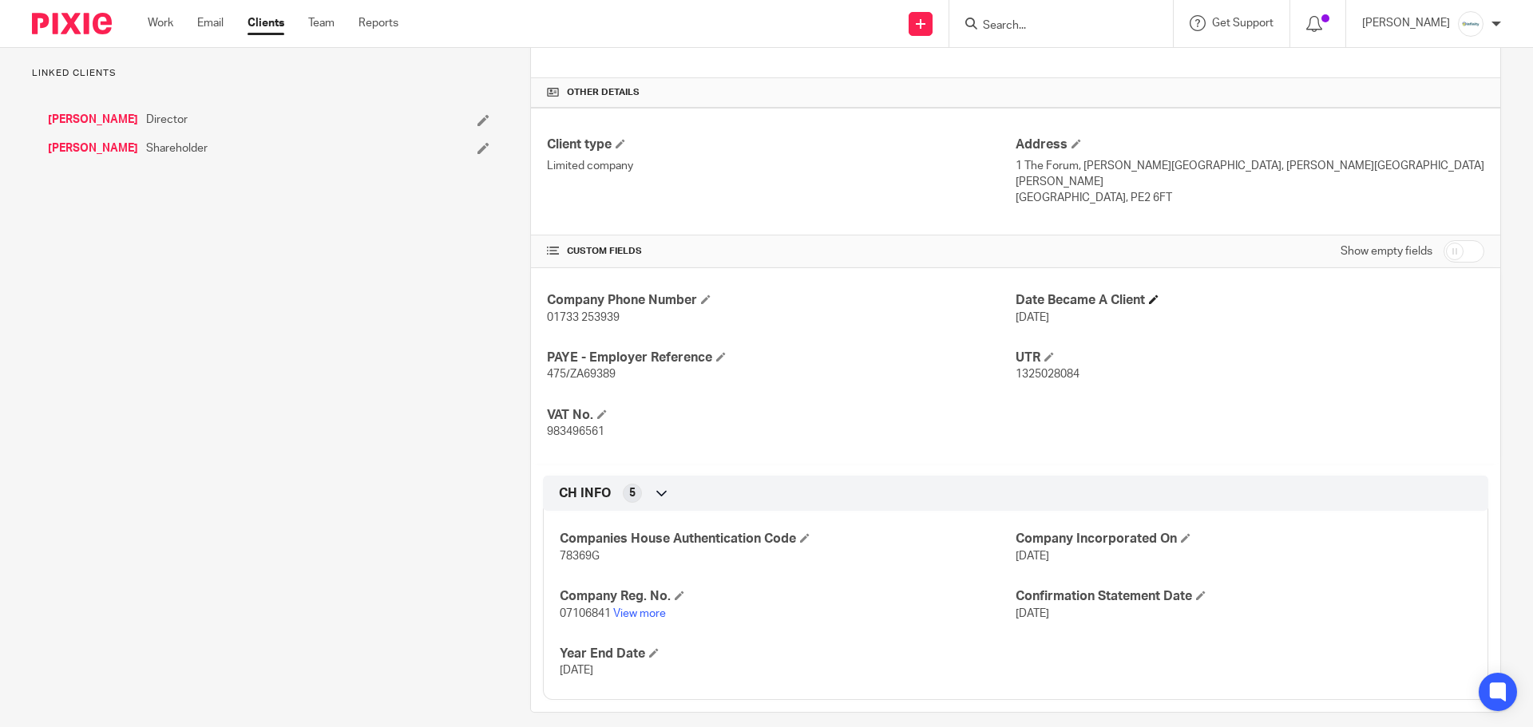
scroll to position [347, 0]
click at [1444, 240] on input "checkbox" at bounding box center [1464, 251] width 41 height 22
checkbox input "true"
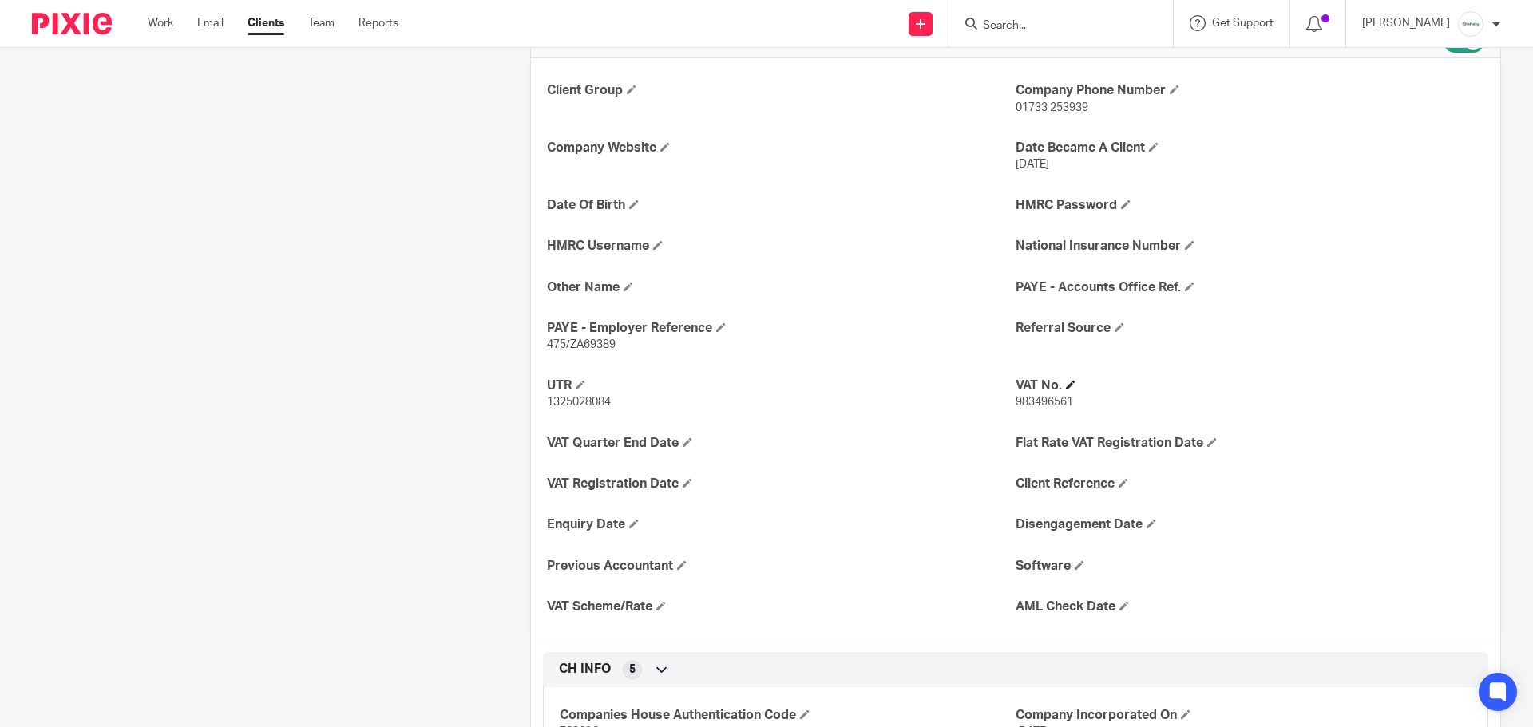
scroll to position [560, 0]
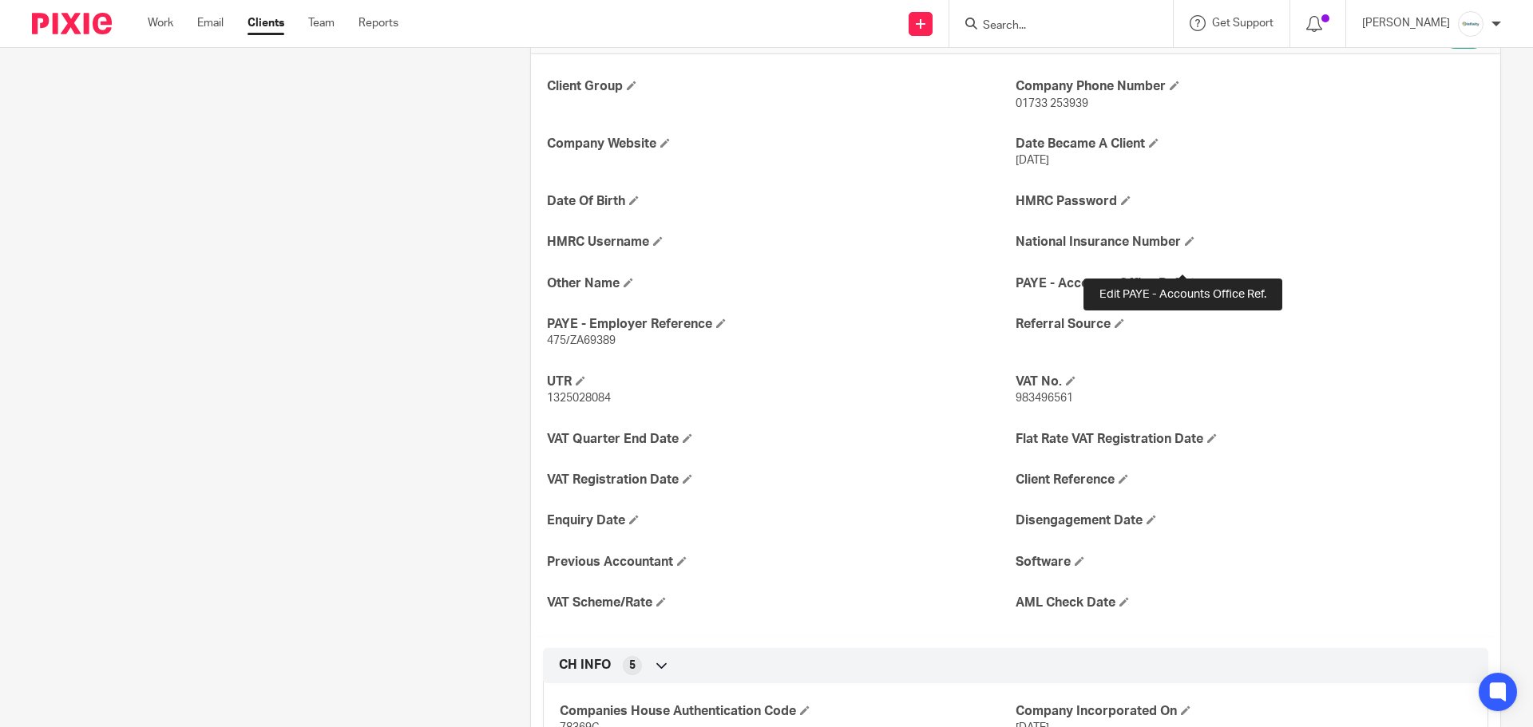
click at [1185, 278] on span at bounding box center [1190, 283] width 10 height 10
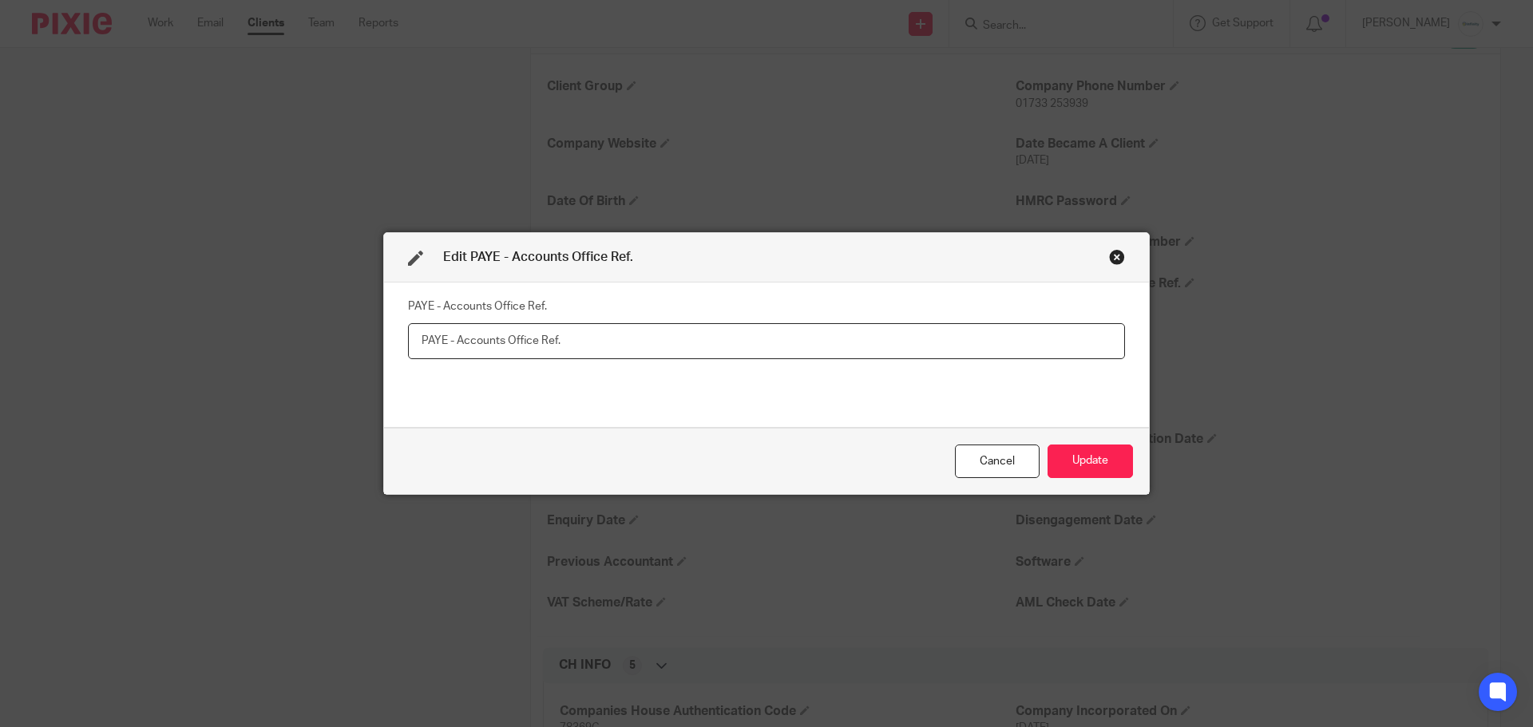
click at [443, 327] on input "text" at bounding box center [766, 341] width 717 height 36
paste input "475PK00311391"
type input "475PK00311391"
click at [1121, 449] on button "Update" at bounding box center [1090, 462] width 85 height 34
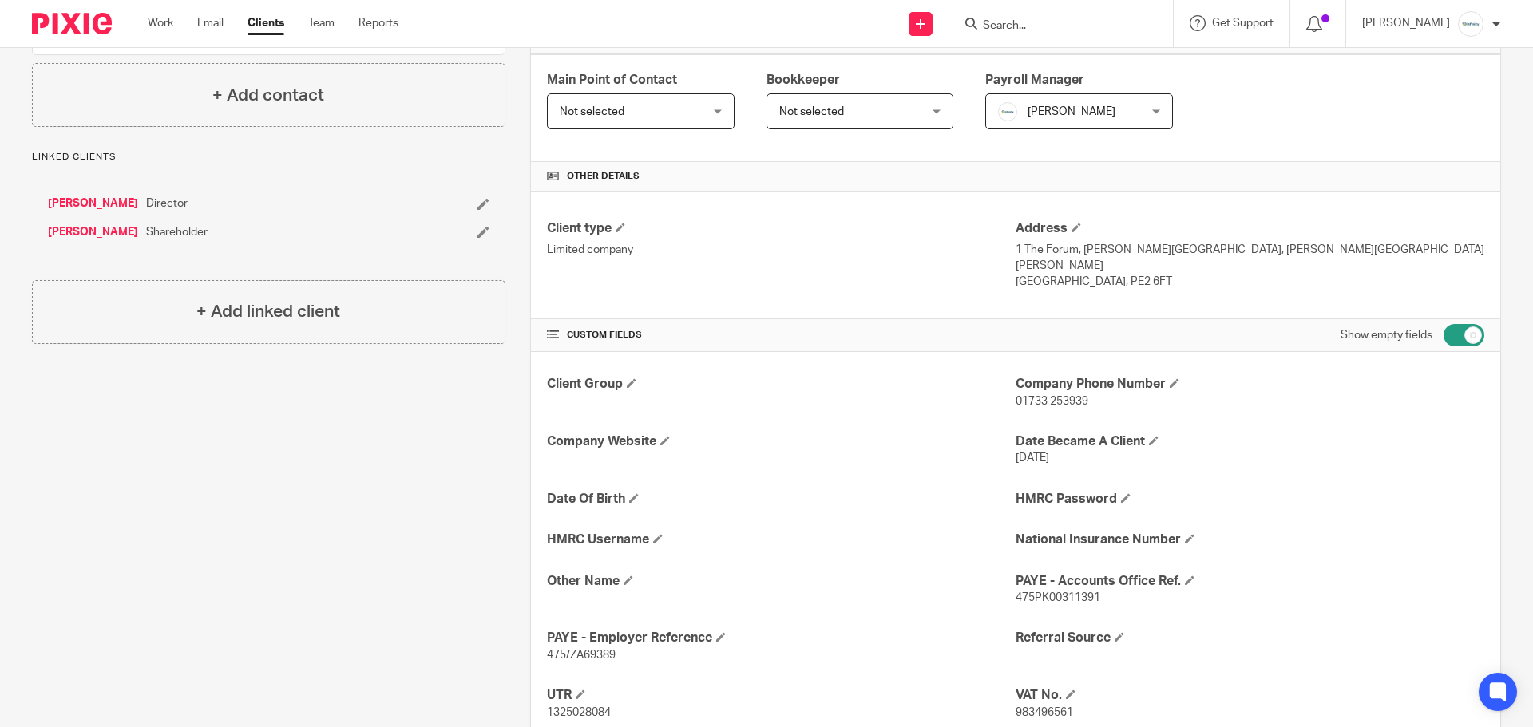
scroll to position [27, 0]
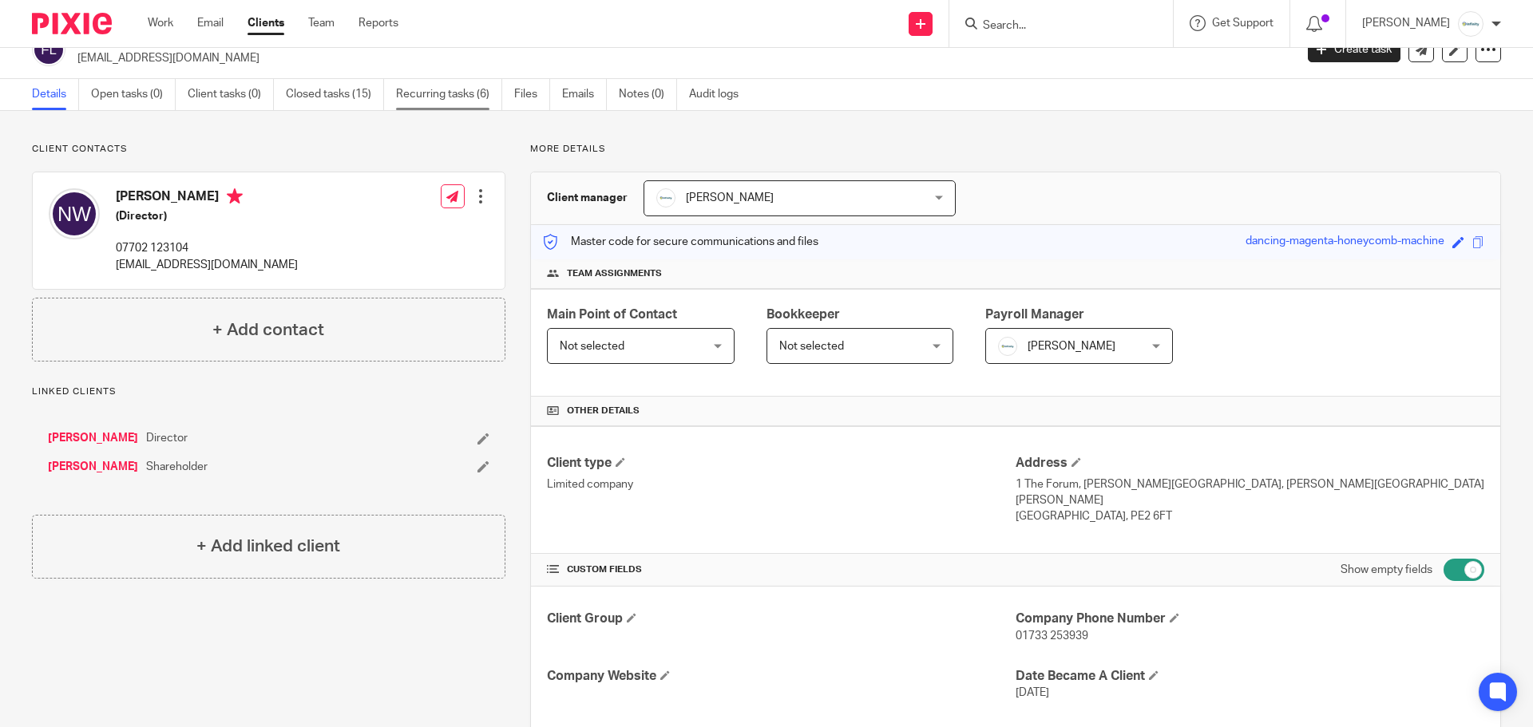
click at [443, 86] on link "Recurring tasks (6)" at bounding box center [449, 94] width 106 height 31
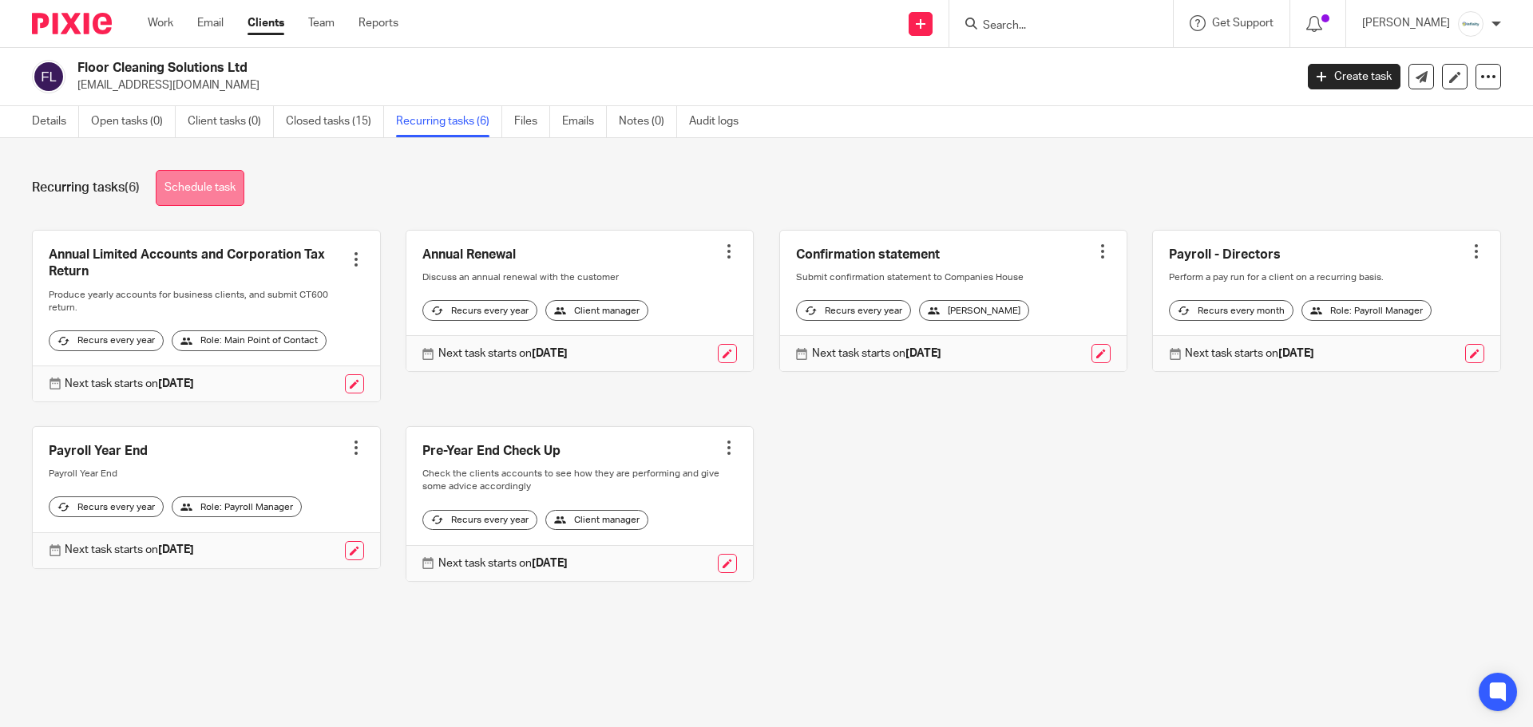
click at [228, 193] on link "Schedule task" at bounding box center [200, 188] width 89 height 36
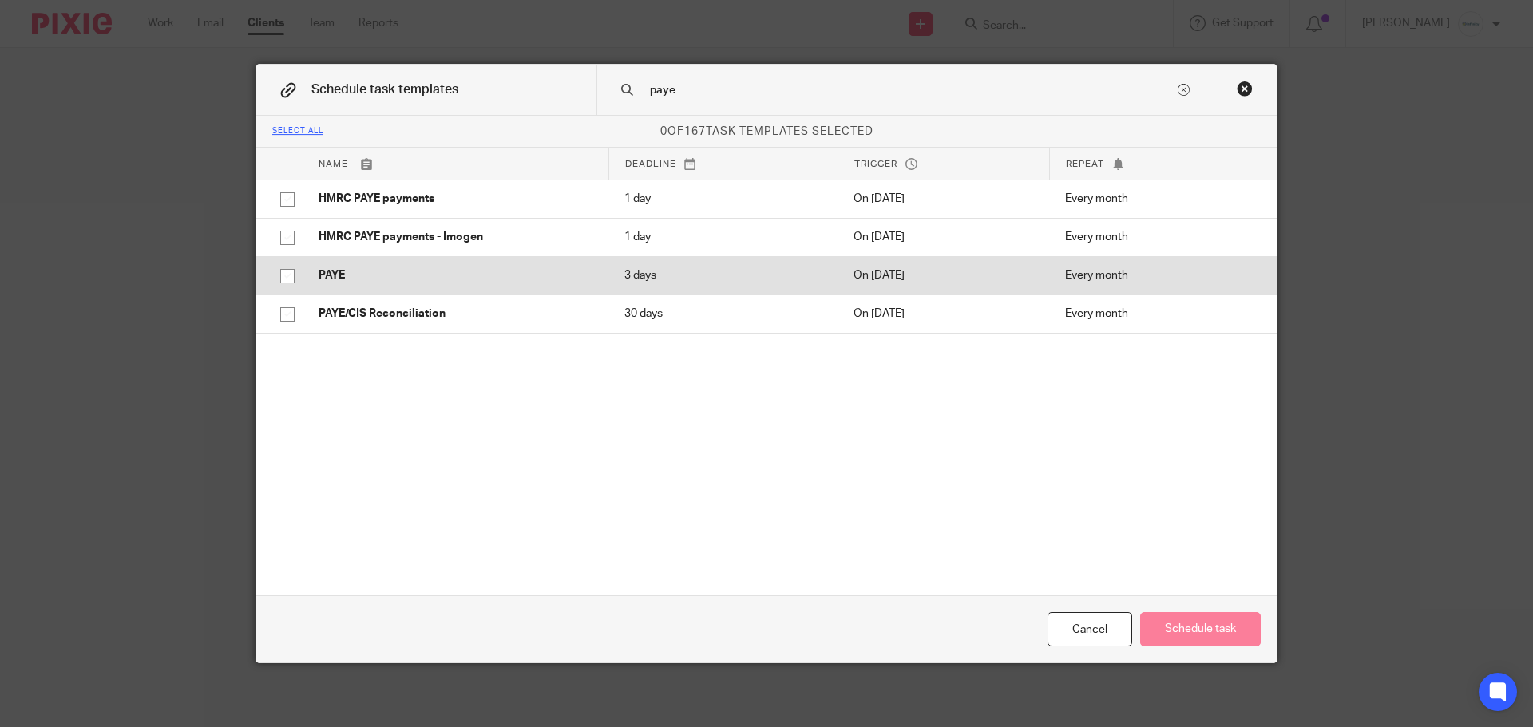
type input "paye"
click at [284, 268] on input "checkbox" at bounding box center [287, 276] width 30 height 30
checkbox input "true"
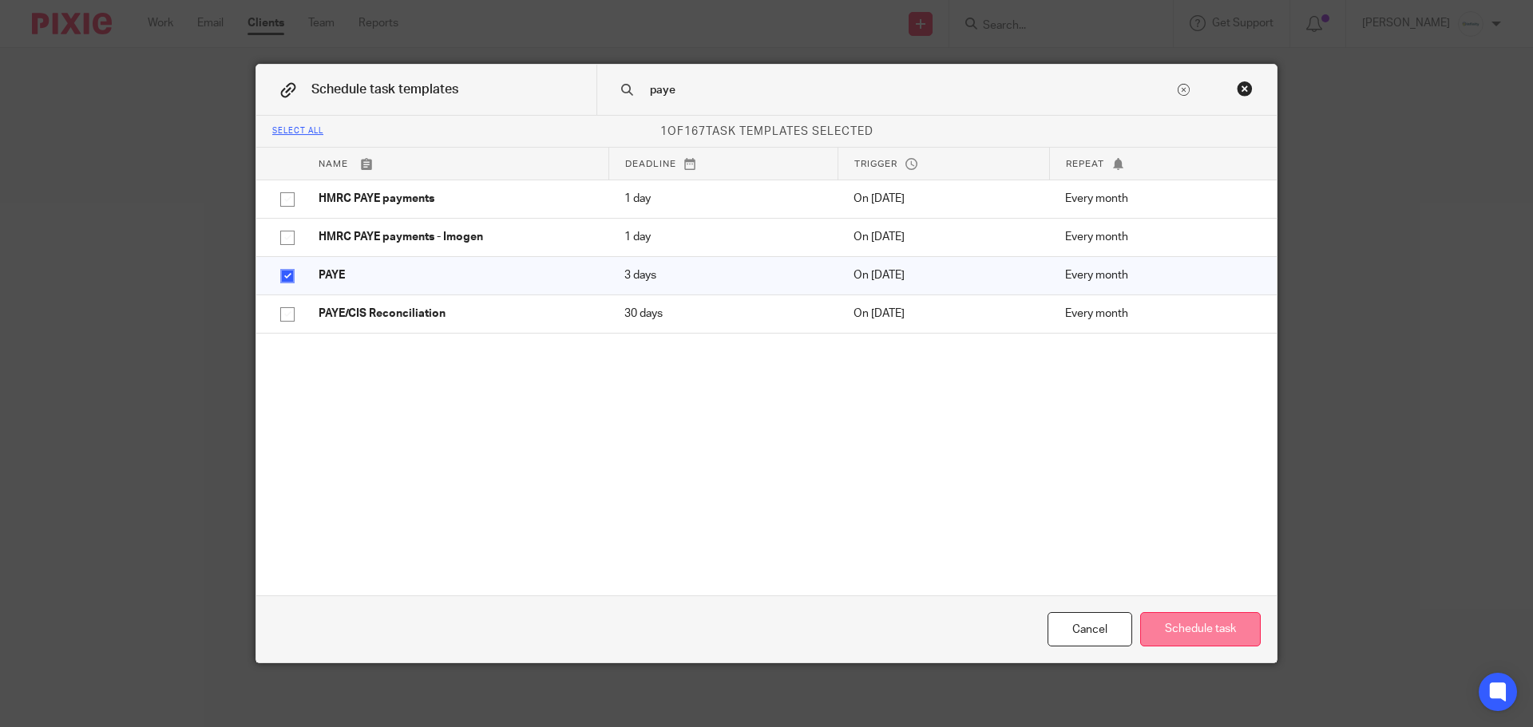
click at [1192, 646] on div "Cancel Schedule task" at bounding box center [766, 629] width 1021 height 67
click at [1185, 624] on button "Schedule task" at bounding box center [1200, 629] width 121 height 34
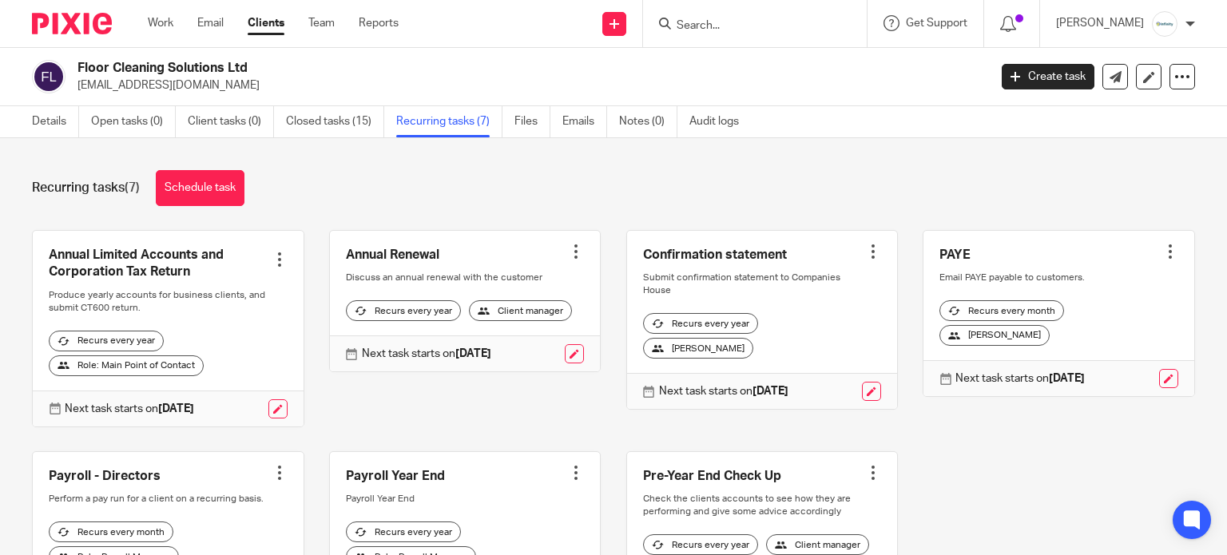
click at [807, 26] on input "Search" at bounding box center [747, 26] width 144 height 14
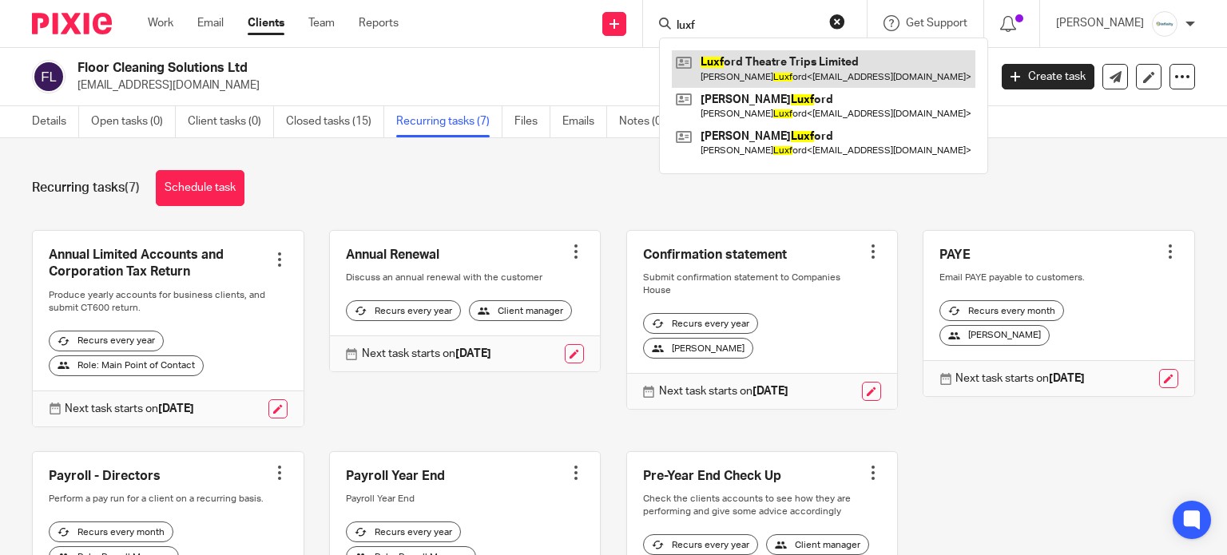
type input "luxf"
click at [811, 66] on link at bounding box center [823, 68] width 303 height 37
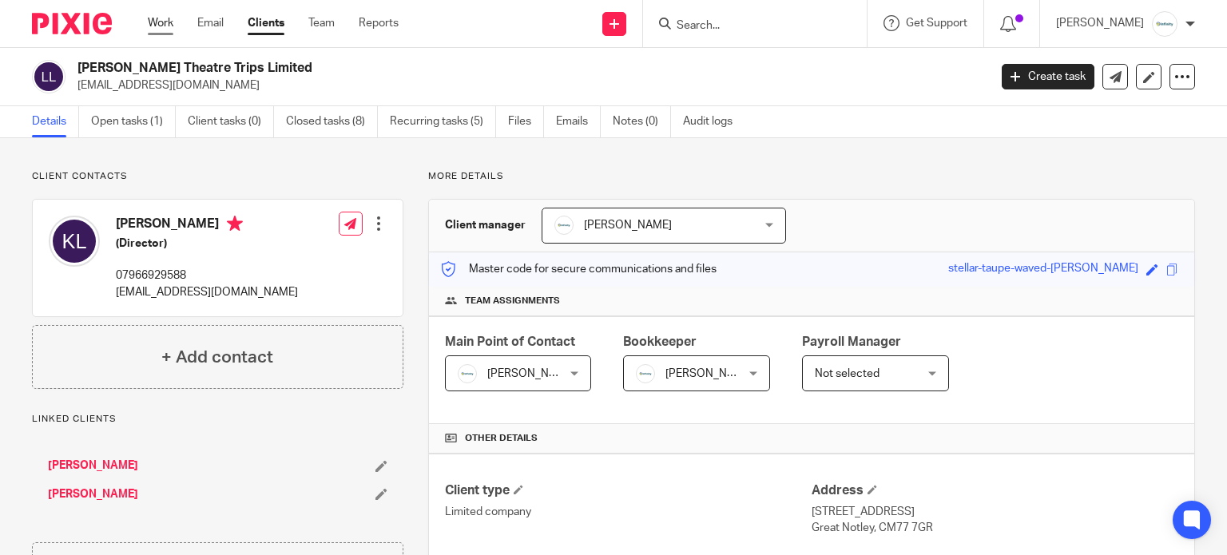
click at [168, 16] on link "Work" at bounding box center [161, 23] width 26 height 16
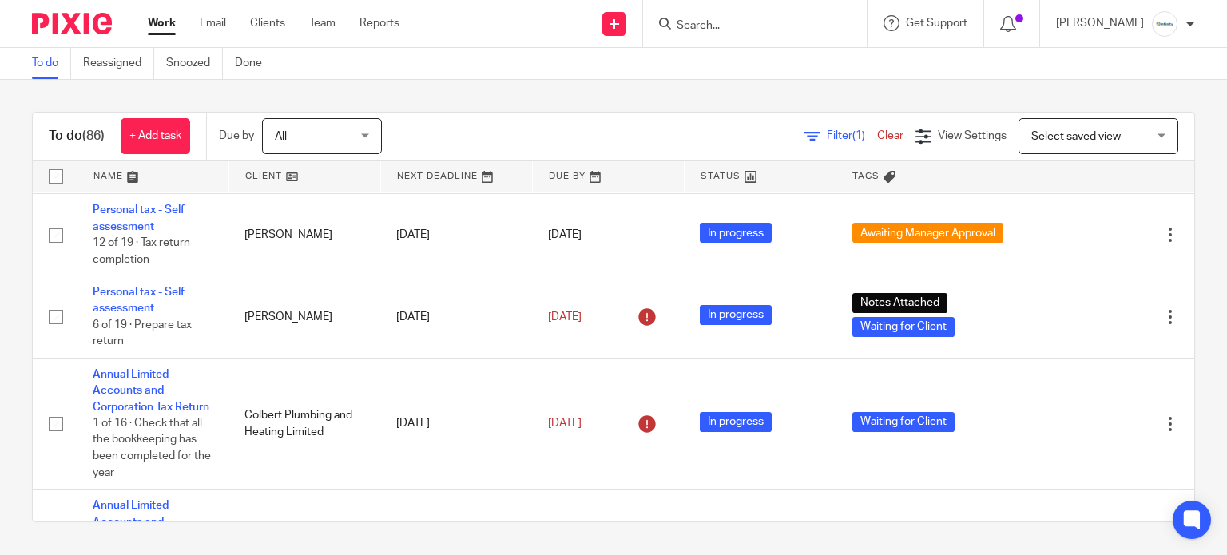
scroll to position [6388, 0]
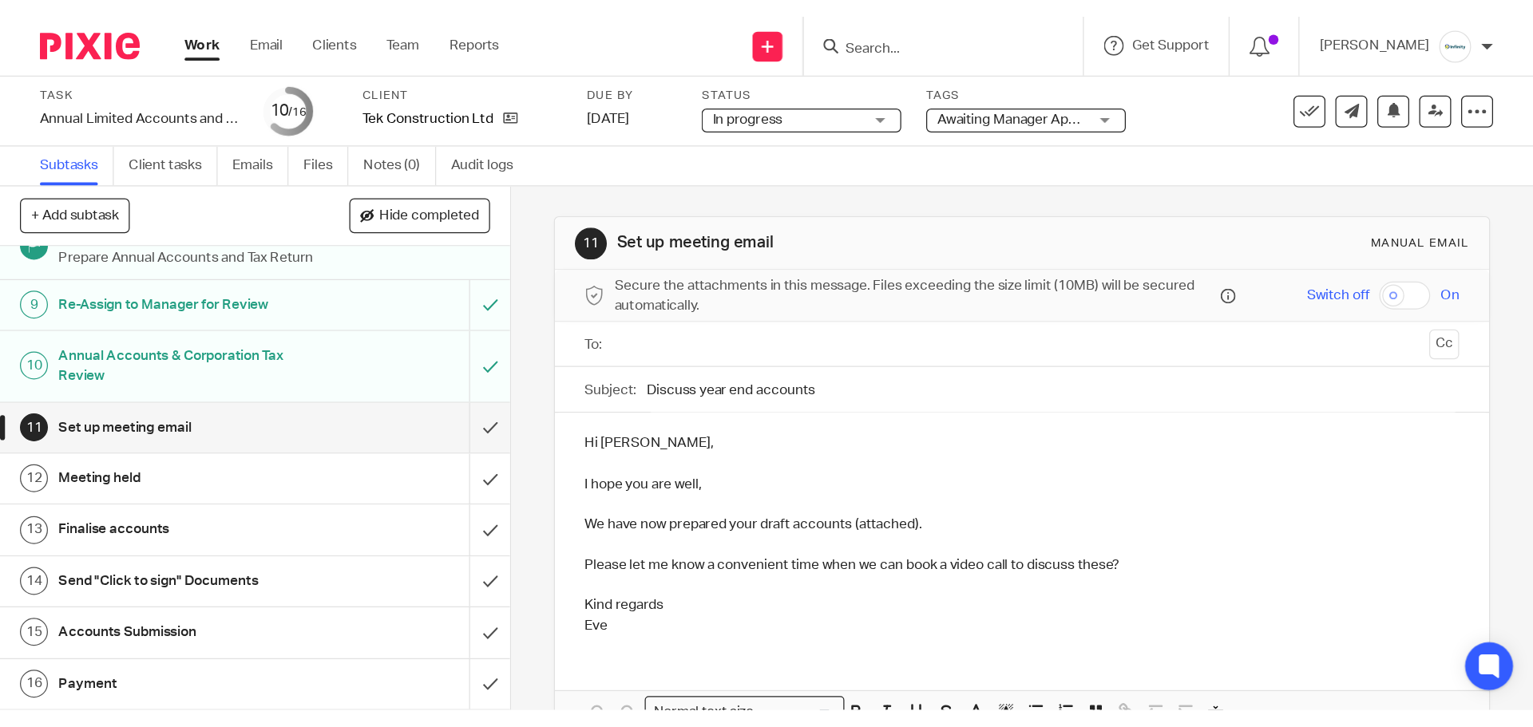
scroll to position [165, 0]
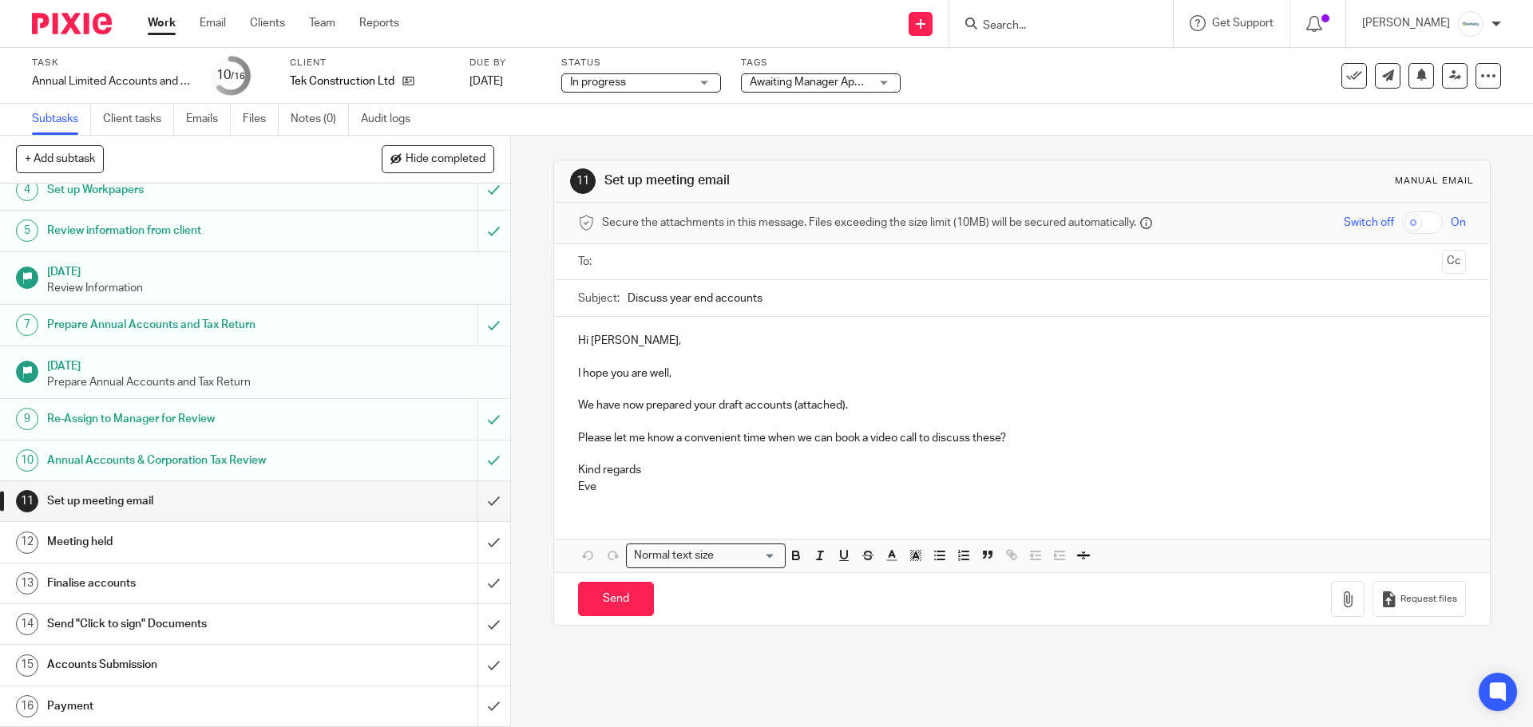
click at [730, 257] on input "text" at bounding box center [1021, 262] width 827 height 18
click at [812, 260] on input "text" at bounding box center [1097, 263] width 676 height 31
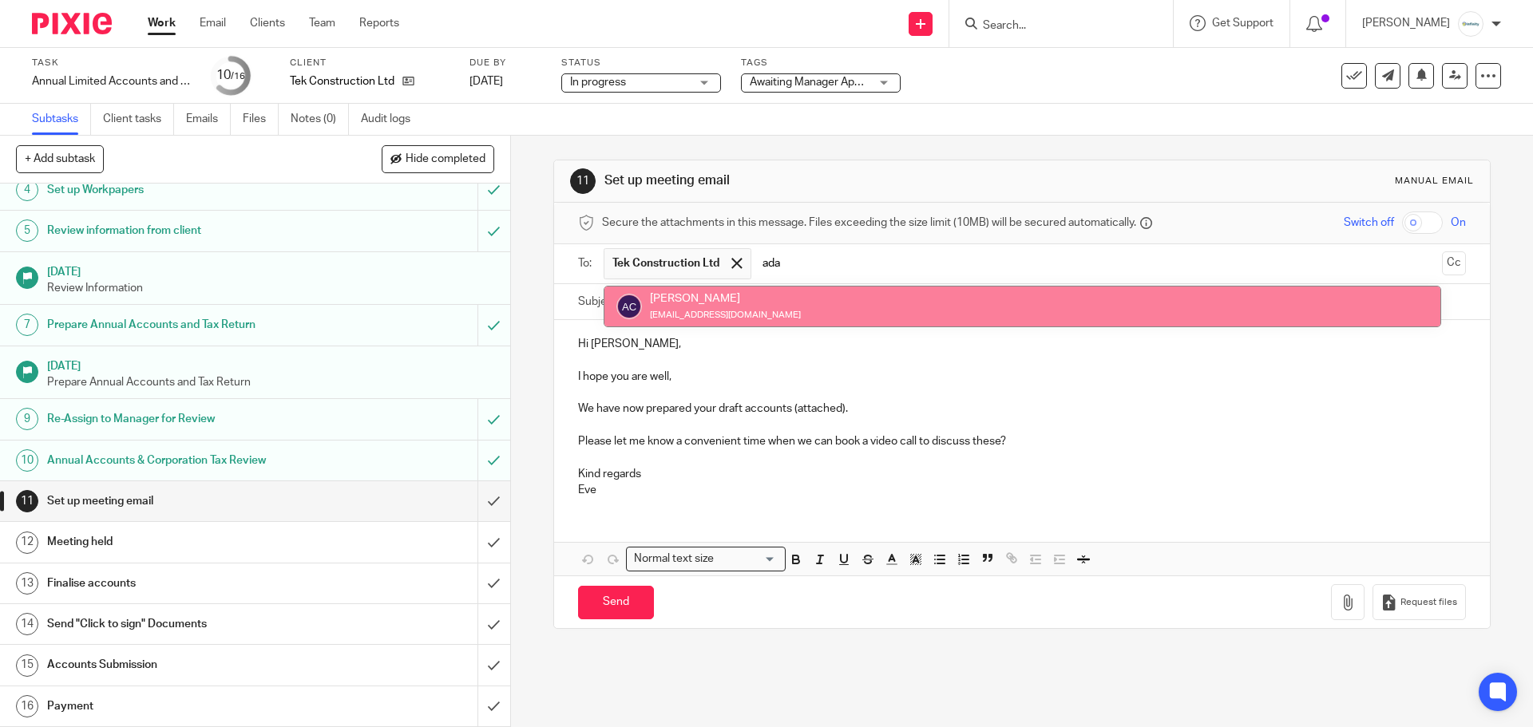
type input "ada"
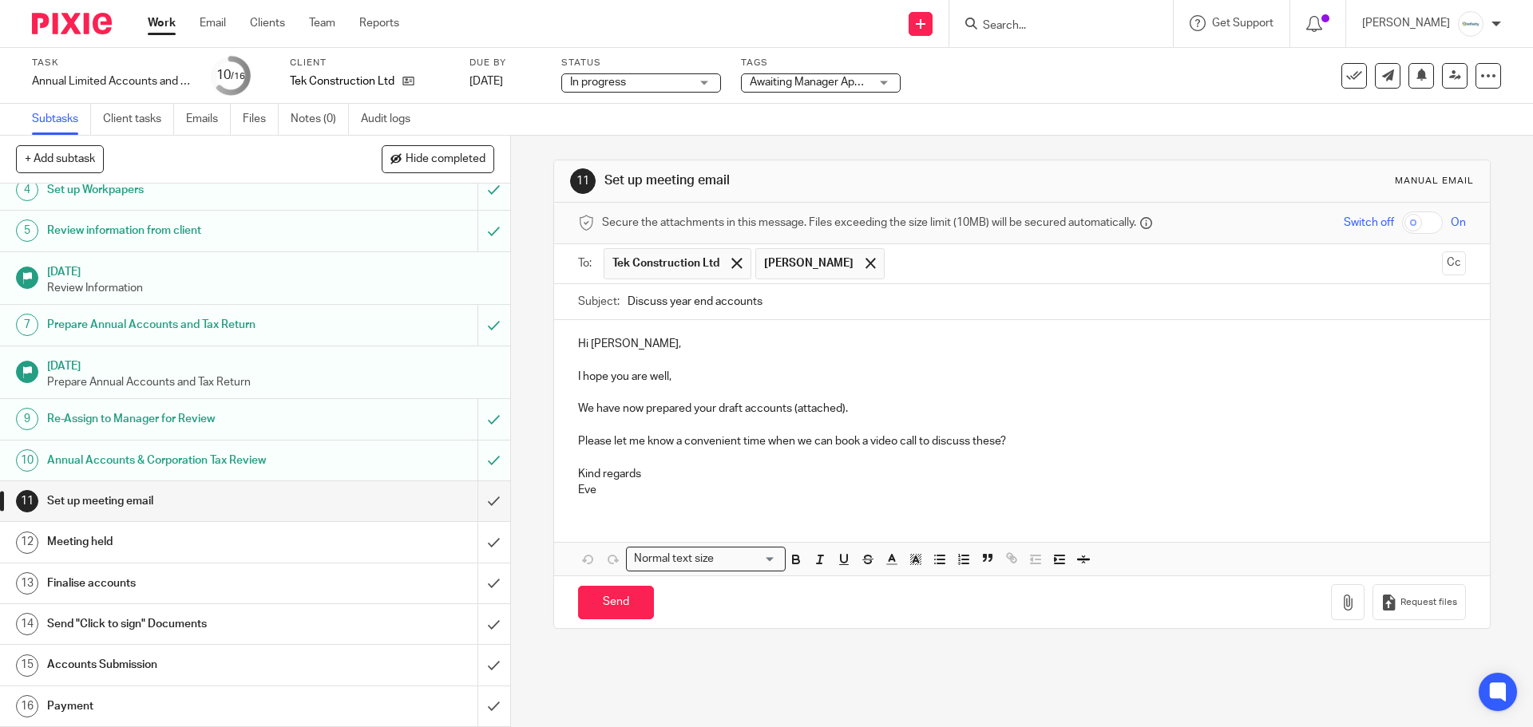
click at [620, 347] on p "Hi Lindsey," at bounding box center [1021, 344] width 887 height 16
drag, startPoint x: 696, startPoint y: 374, endPoint x: 562, endPoint y: 365, distance: 133.6
click at [562, 365] on div "Hi , I hope you are both well, I hope you are well, We have now prepared your d…" at bounding box center [1021, 415] width 935 height 190
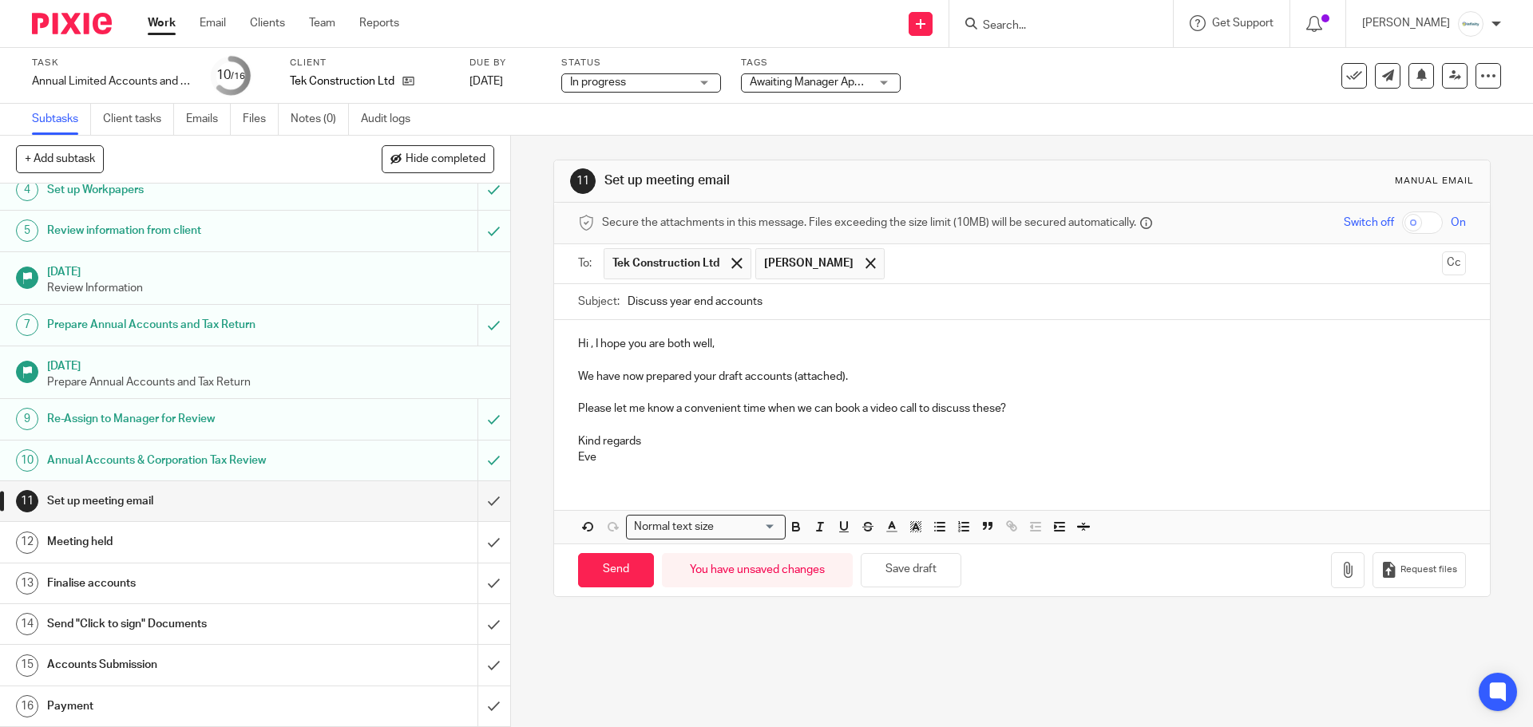
click at [785, 379] on p "We have now prepared your draft accounts (attached)." at bounding box center [1021, 377] width 887 height 16
click at [790, 376] on p "We have now prepared your draft accounts (attached)." at bounding box center [1021, 377] width 887 height 16
click at [1017, 376] on p "We have now prepared your draft accounts for Tek Construction Limited (attached…" at bounding box center [1021, 377] width 887 height 16
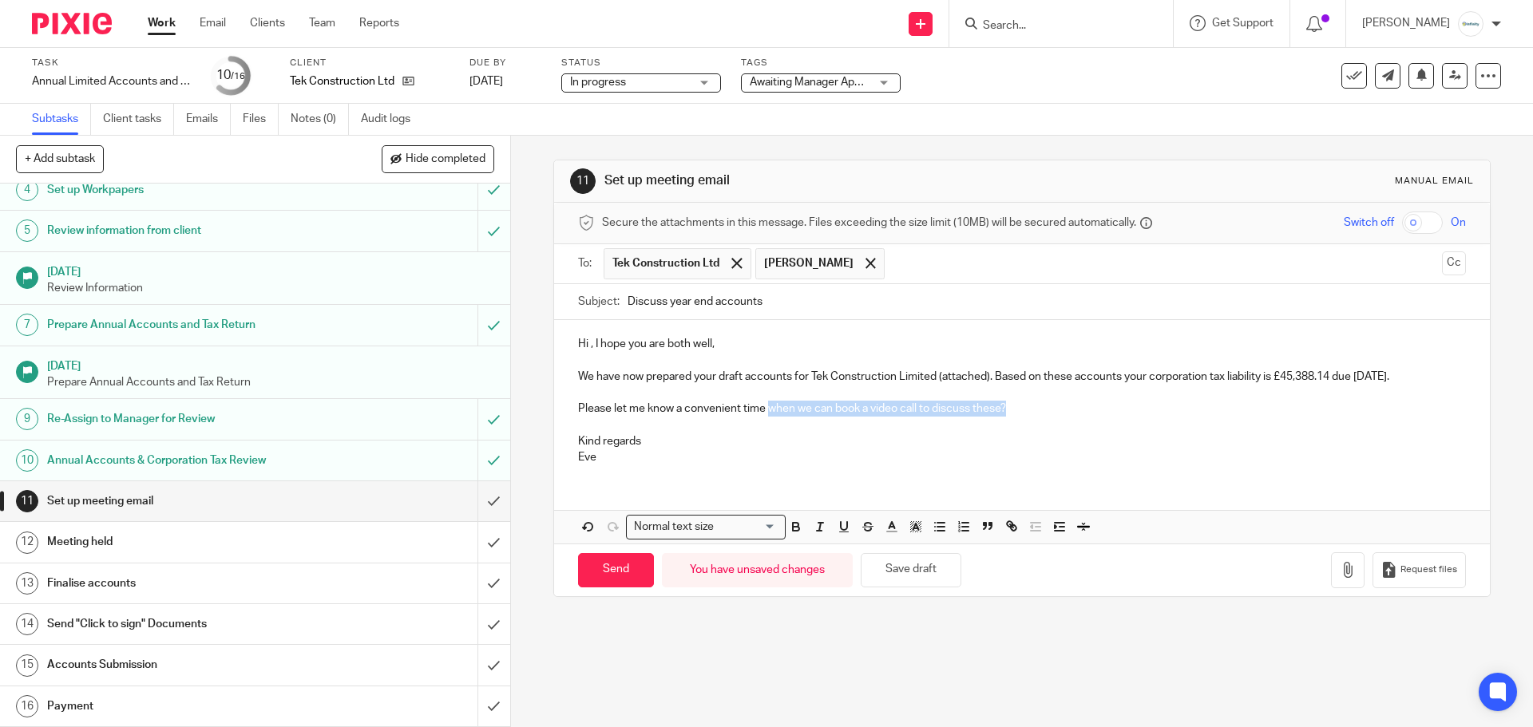
drag, startPoint x: 1038, startPoint y: 418, endPoint x: 763, endPoint y: 431, distance: 275.8
click at [763, 417] on p "Please let me know a convenient time when we can book a video call to discuss t…" at bounding box center [1021, 409] width 887 height 16
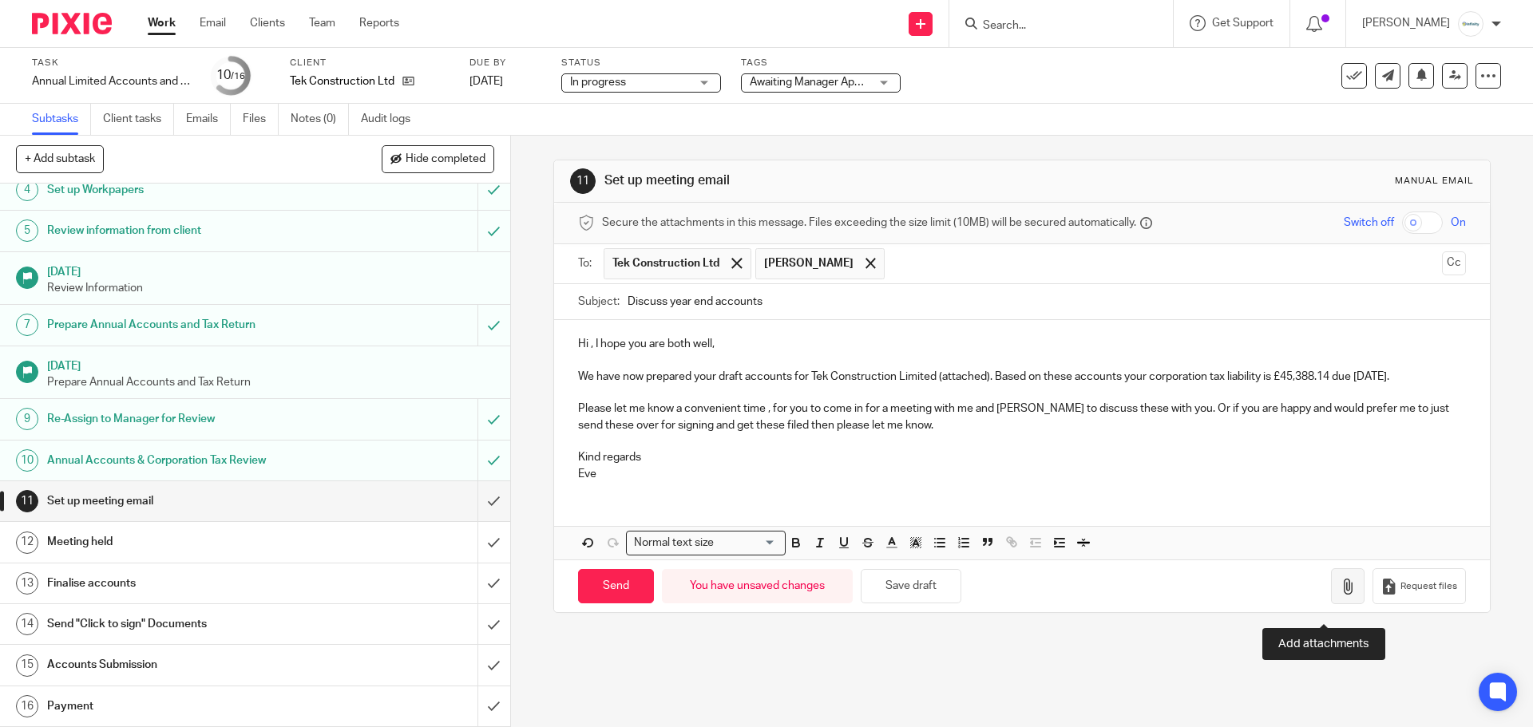
click at [1226, 554] on button "button" at bounding box center [1348, 587] width 34 height 36
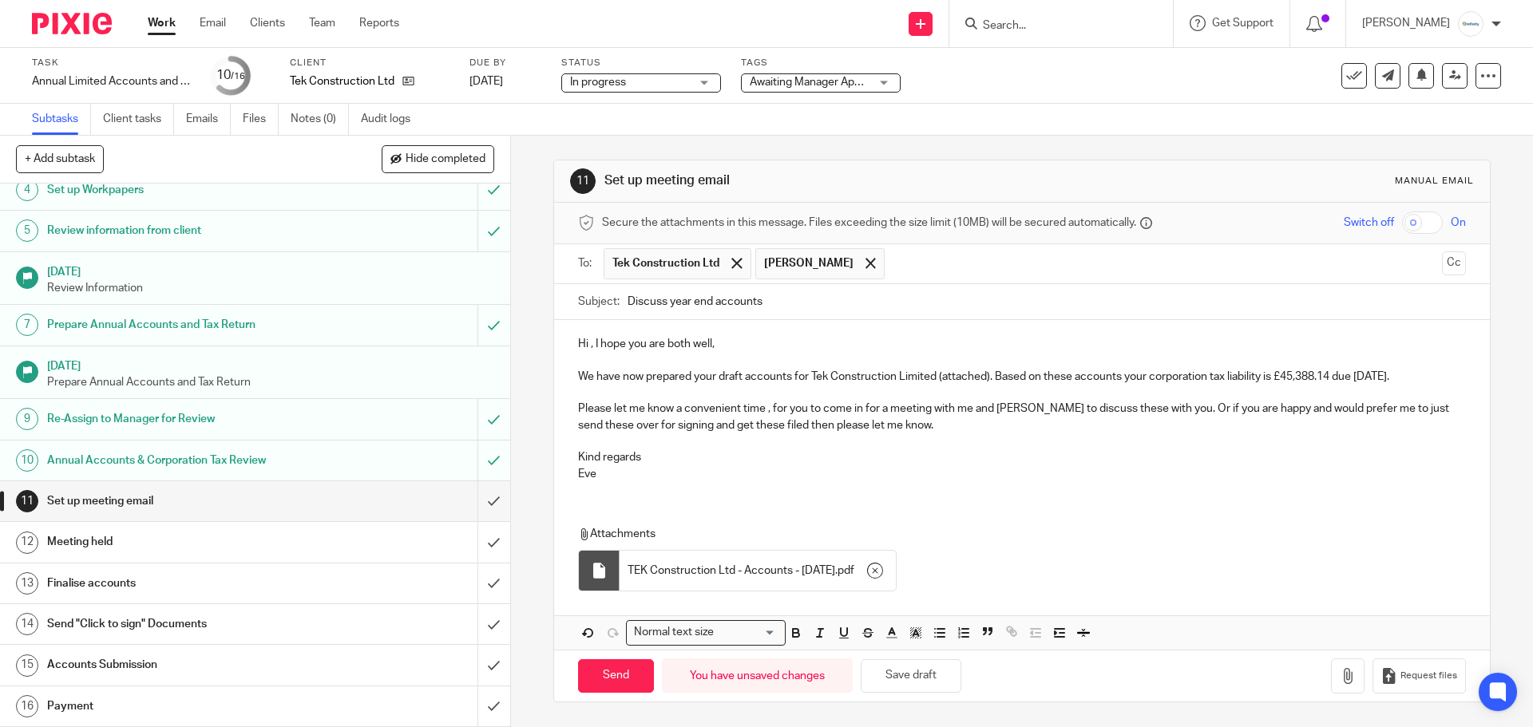
scroll to position [16, 0]
click at [613, 554] on input "Send" at bounding box center [616, 677] width 76 height 34
type input "Sent"
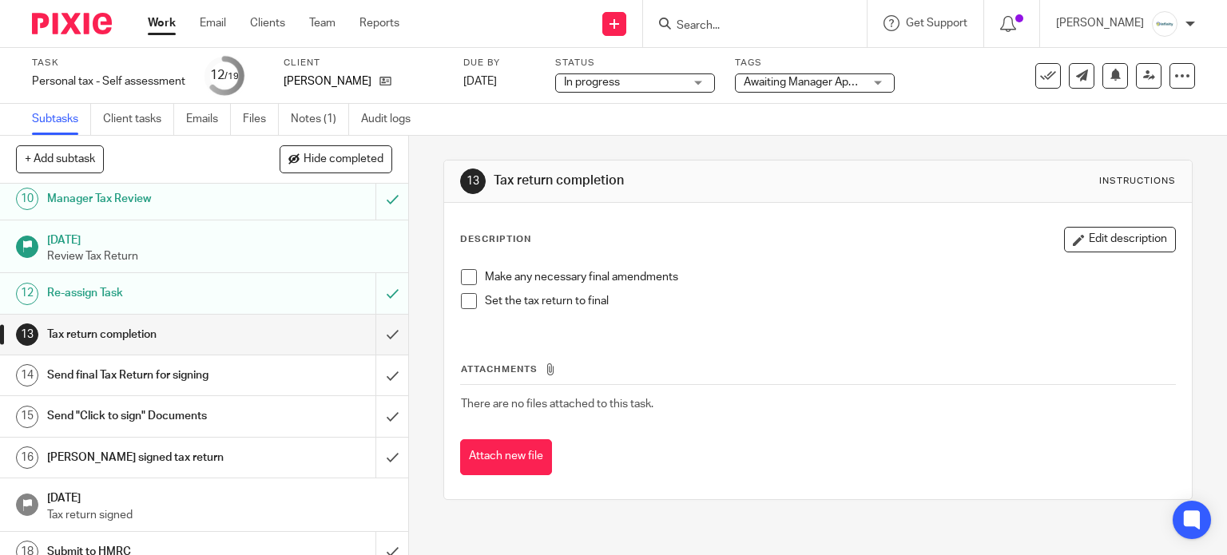
scroll to position [426, 0]
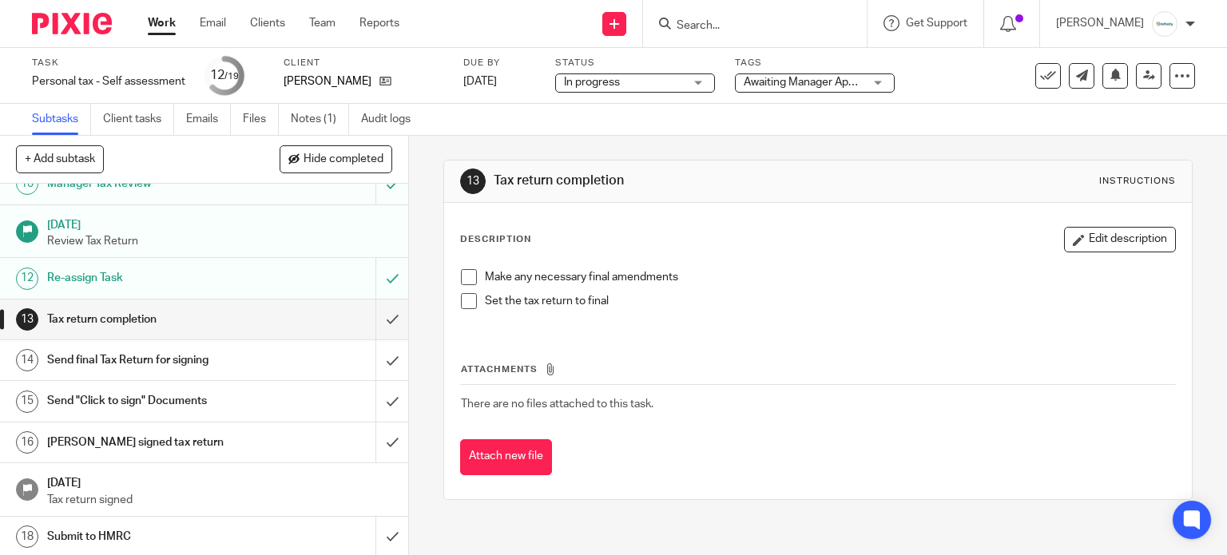
click at [787, 77] on span "Awaiting Manager Approval" at bounding box center [810, 82] width 135 height 11
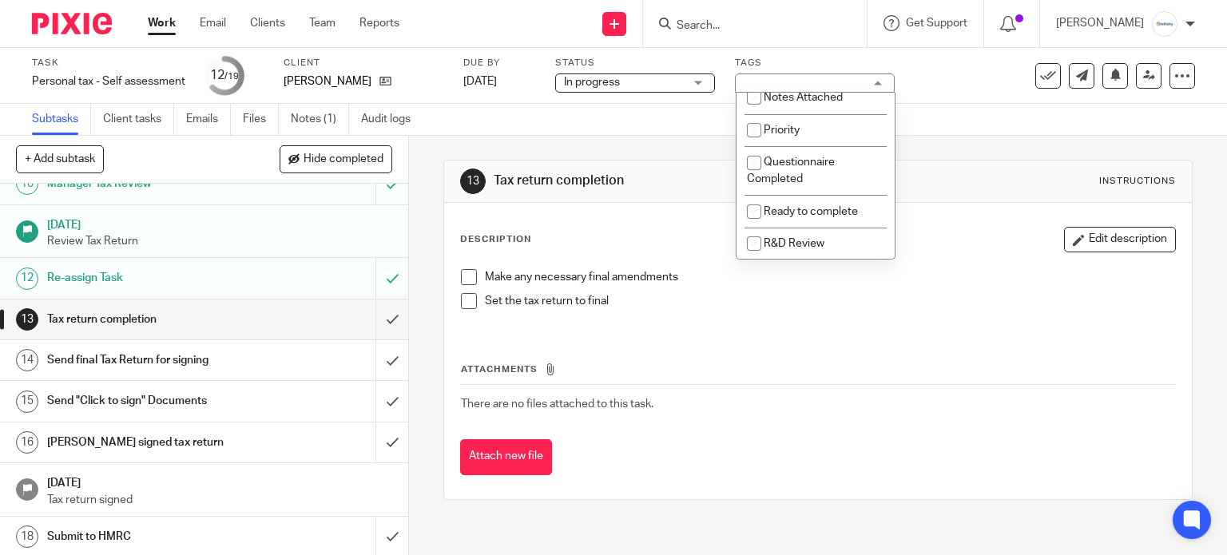
scroll to position [106, 0]
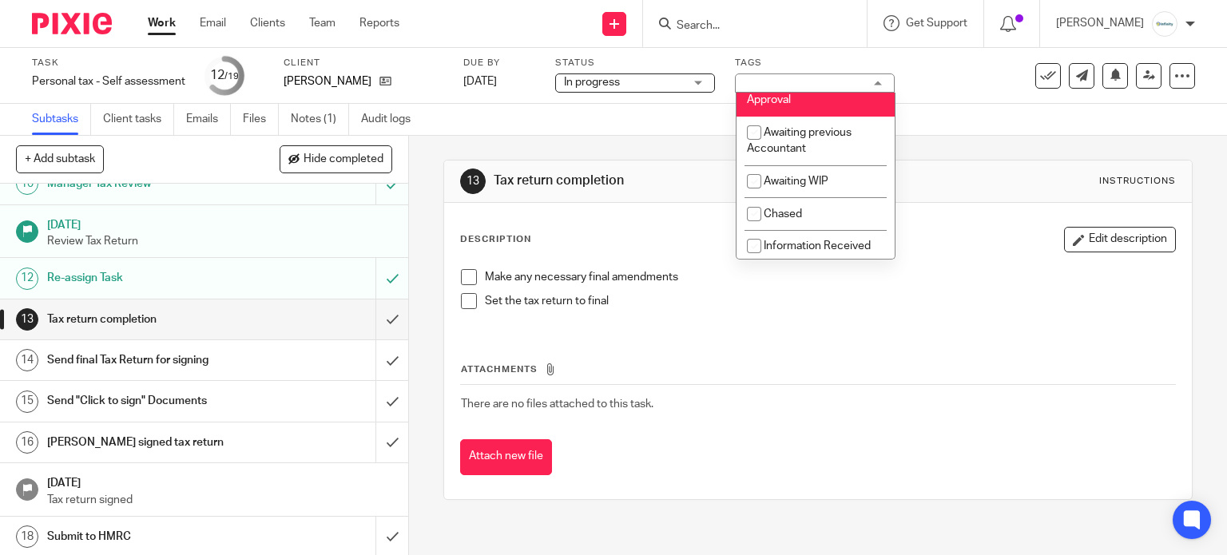
click at [789, 109] on li "Awaiting Manager Approval" at bounding box center [815, 91] width 158 height 49
checkbox input "false"
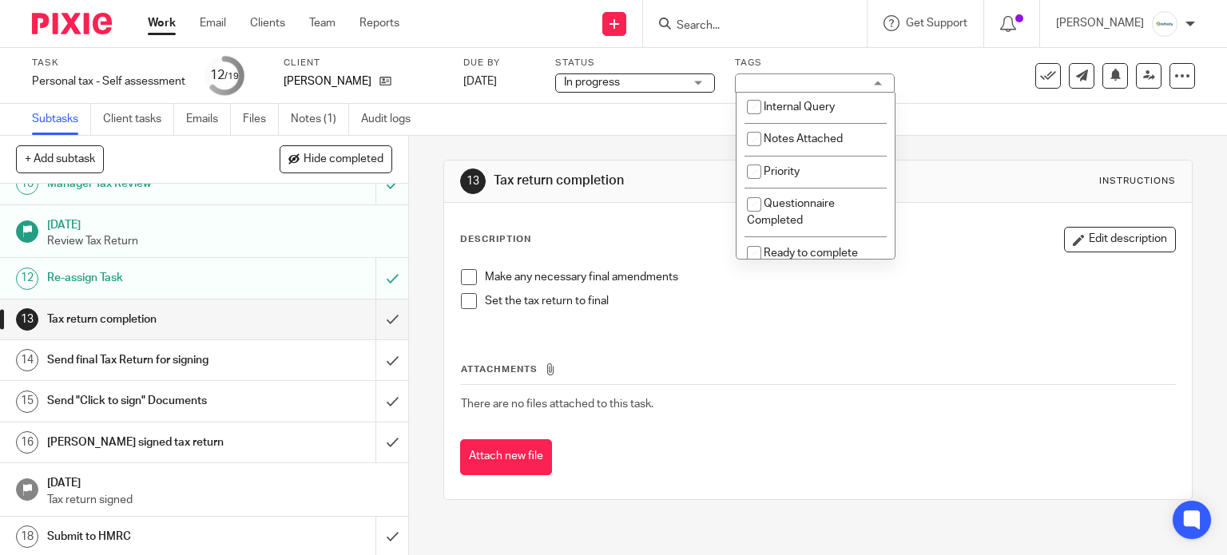
scroll to position [319, 0]
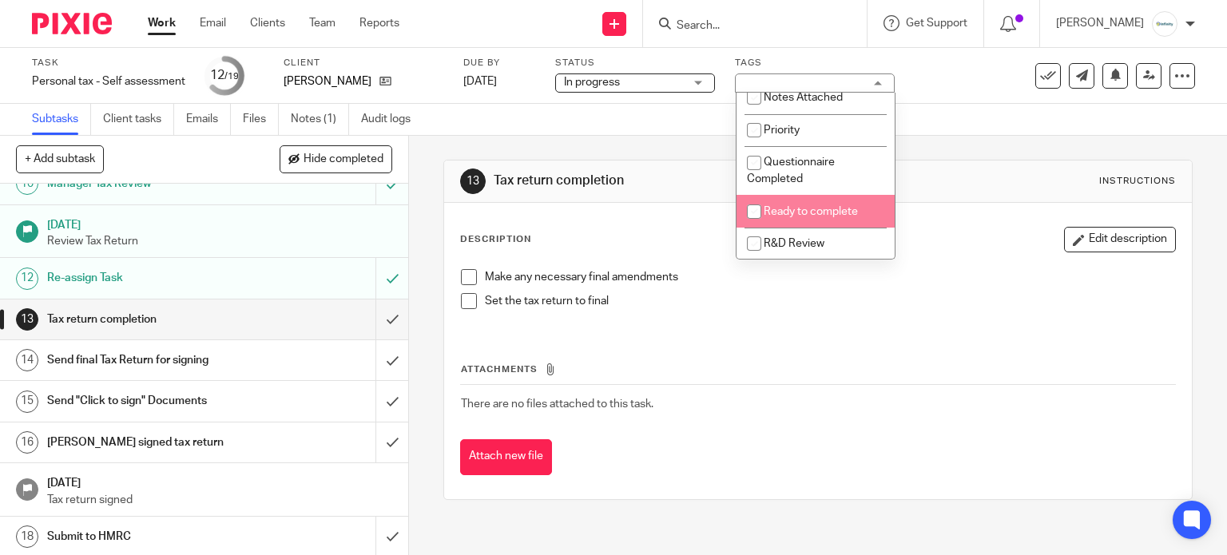
click at [814, 214] on span "Ready to complete" at bounding box center [810, 211] width 94 height 11
checkbox input "true"
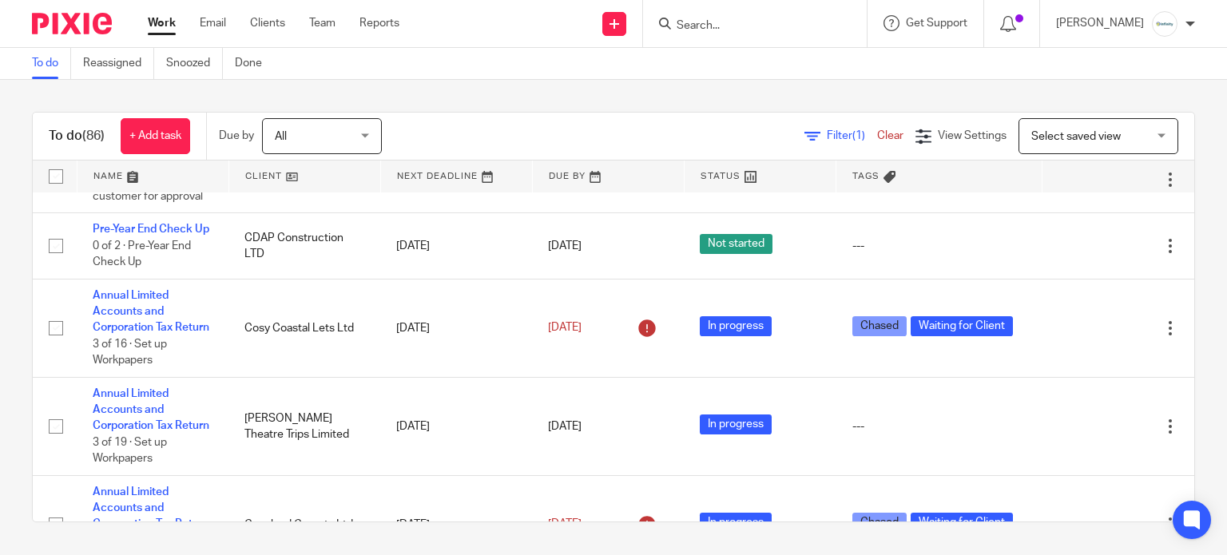
scroll to position [1809, 0]
